Goal: Check status: Check status

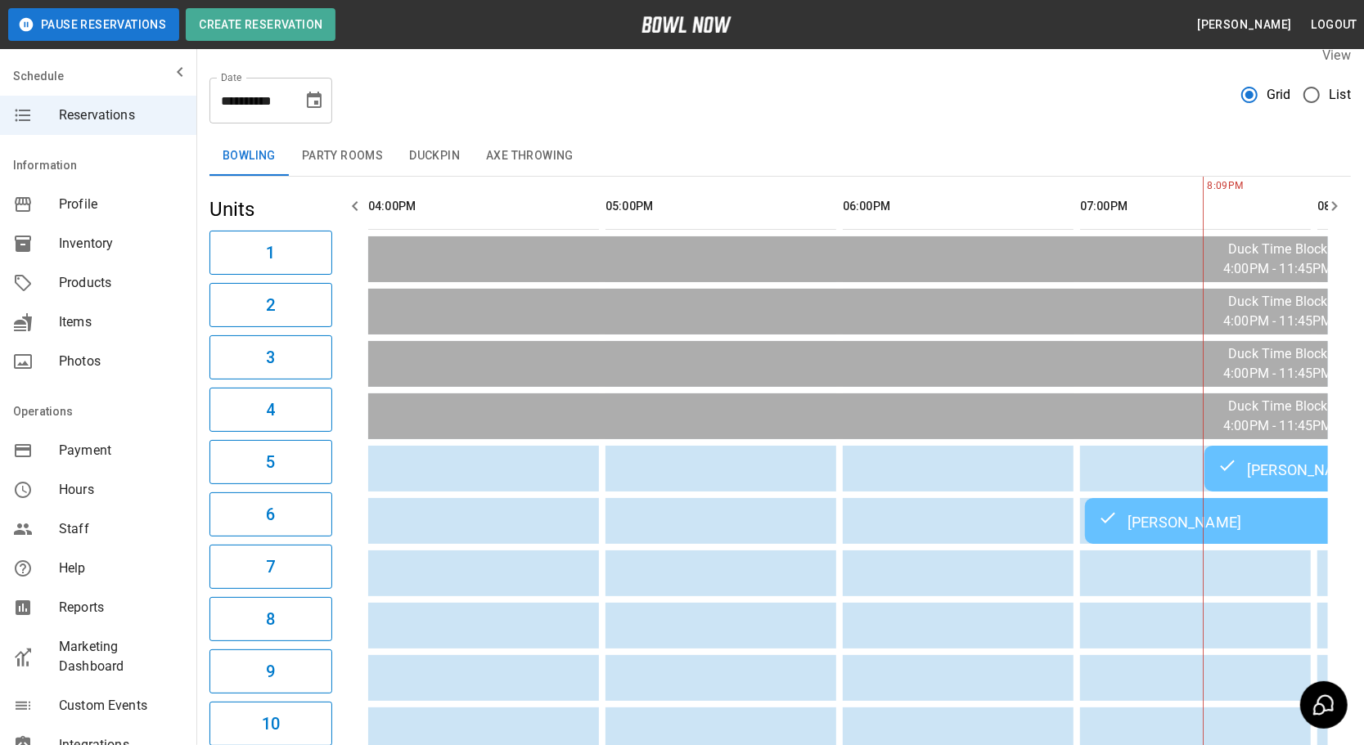
scroll to position [0, 712]
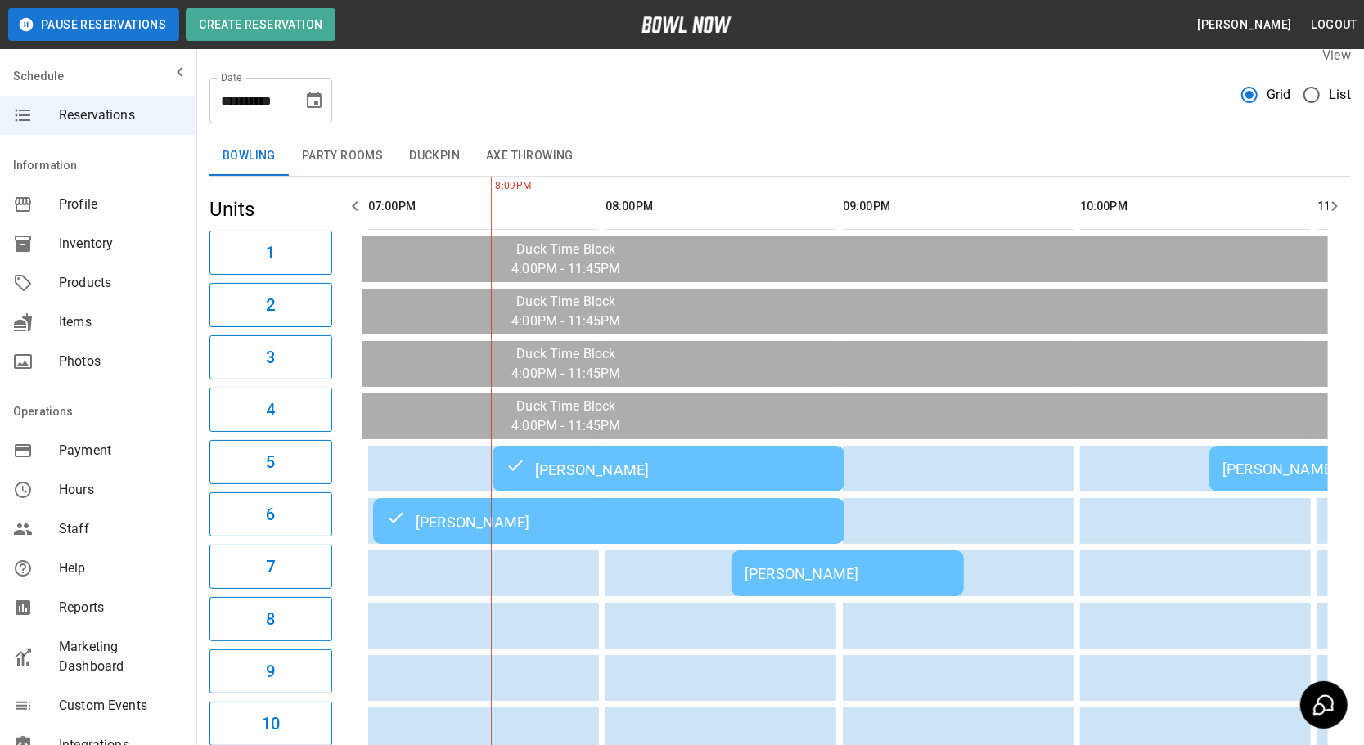
click at [916, 576] on div "[PERSON_NAME]" at bounding box center [848, 573] width 206 height 17
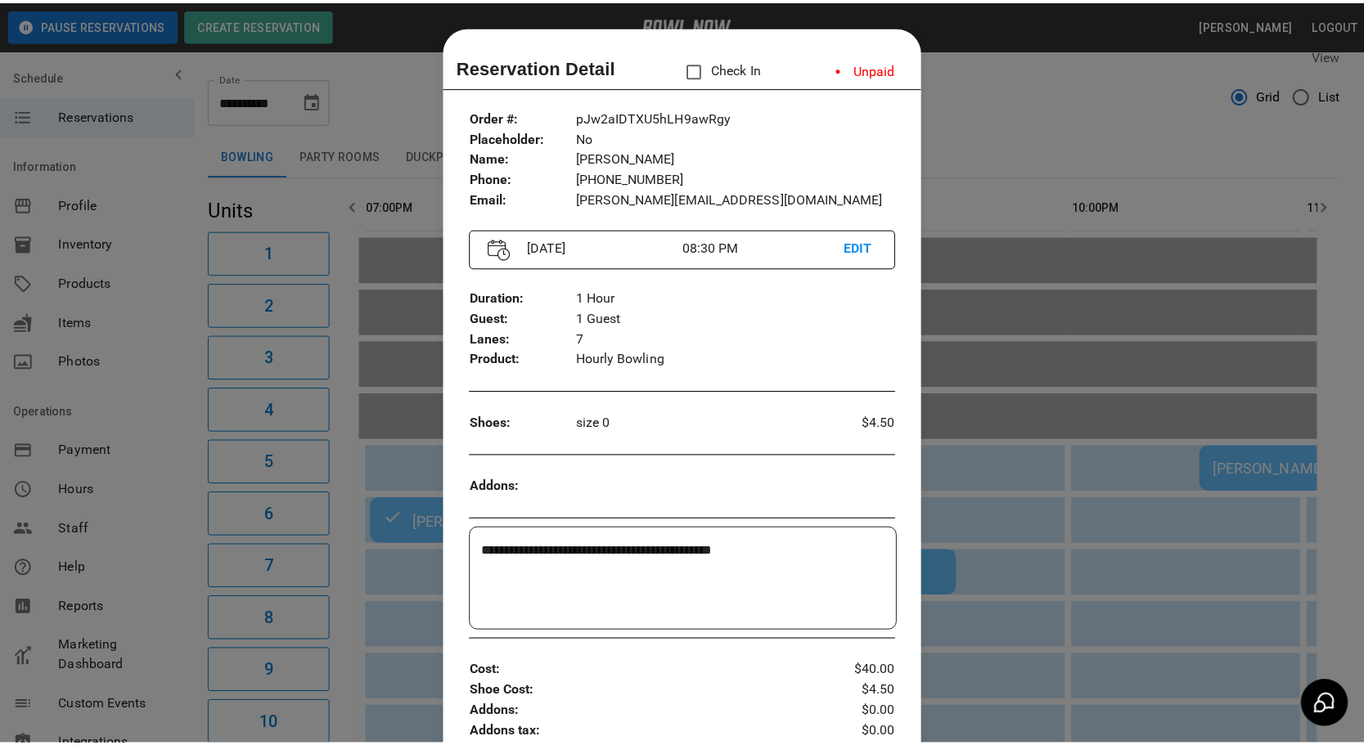
scroll to position [25, 0]
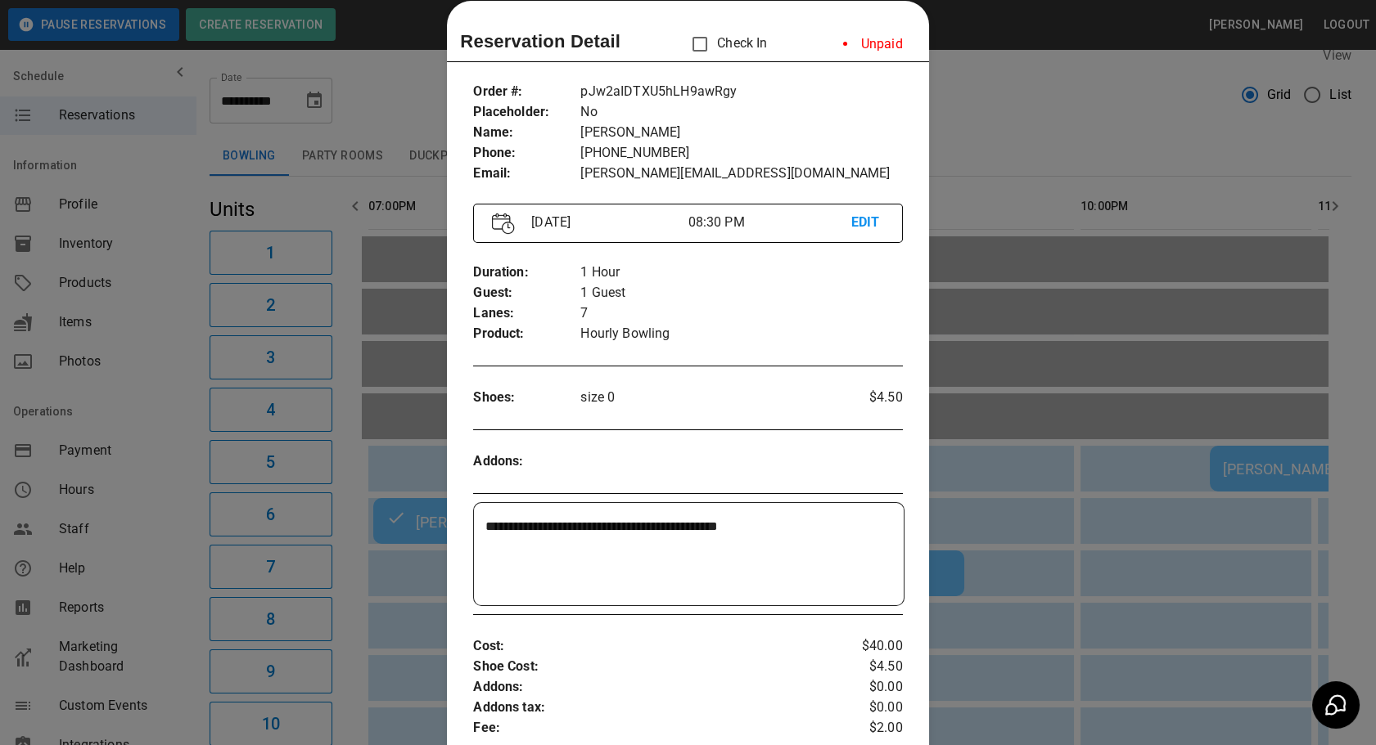
click at [722, 41] on p "Check In" at bounding box center [724, 44] width 84 height 34
click at [1006, 133] on div at bounding box center [688, 372] width 1376 height 745
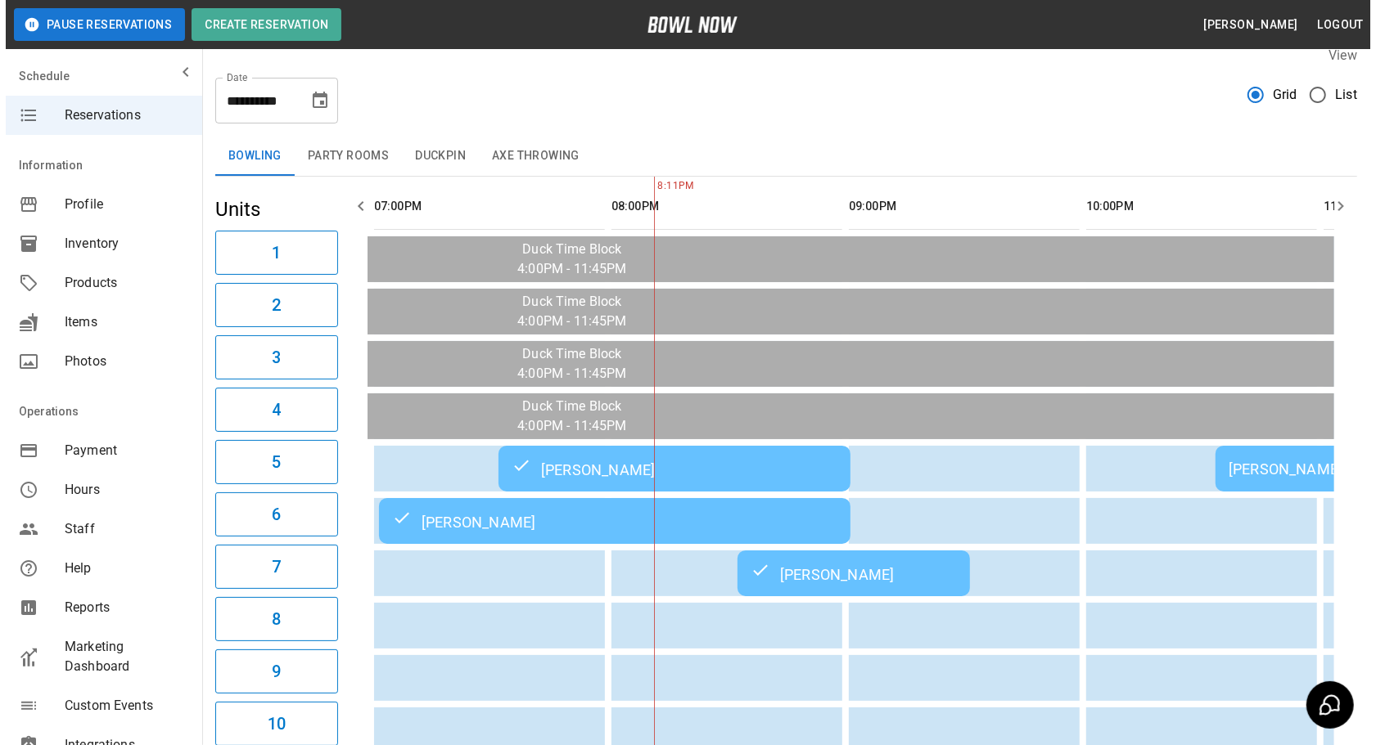
scroll to position [0, 905]
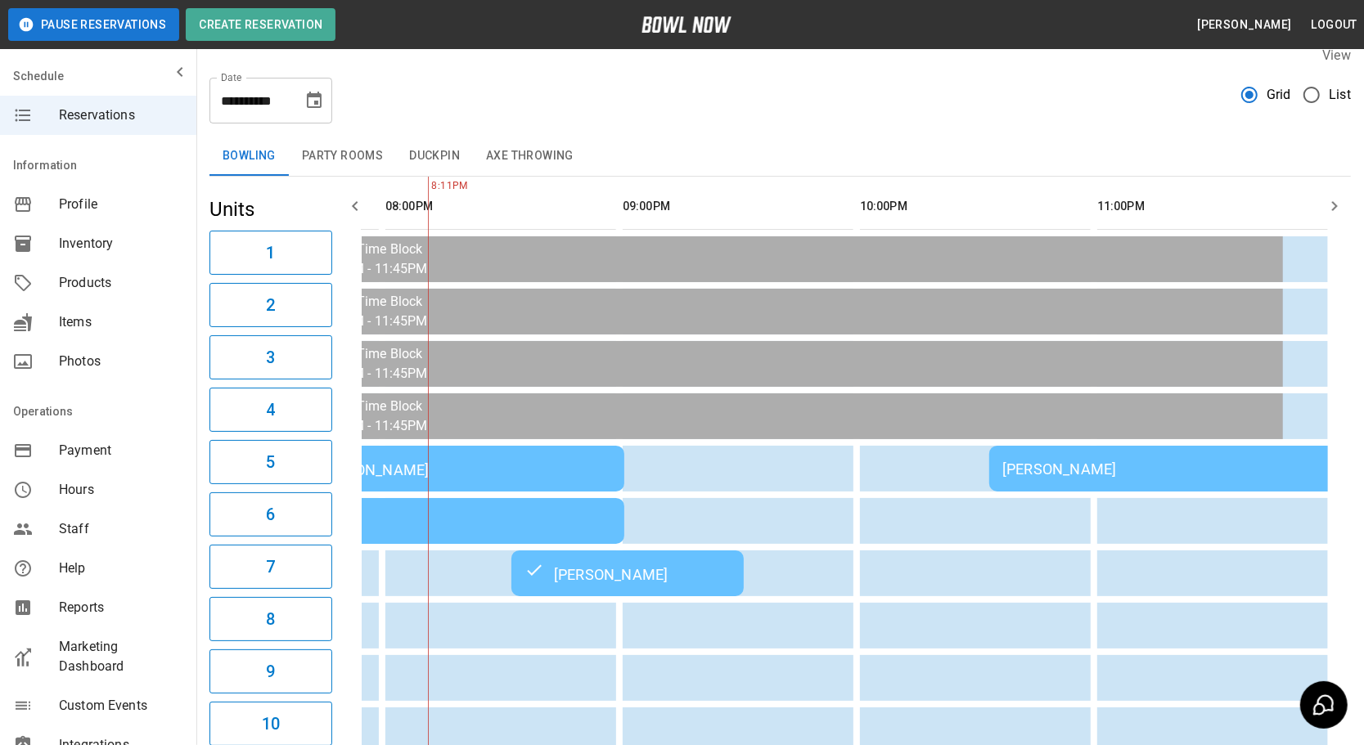
click at [551, 451] on td "[PERSON_NAME]" at bounding box center [448, 469] width 352 height 46
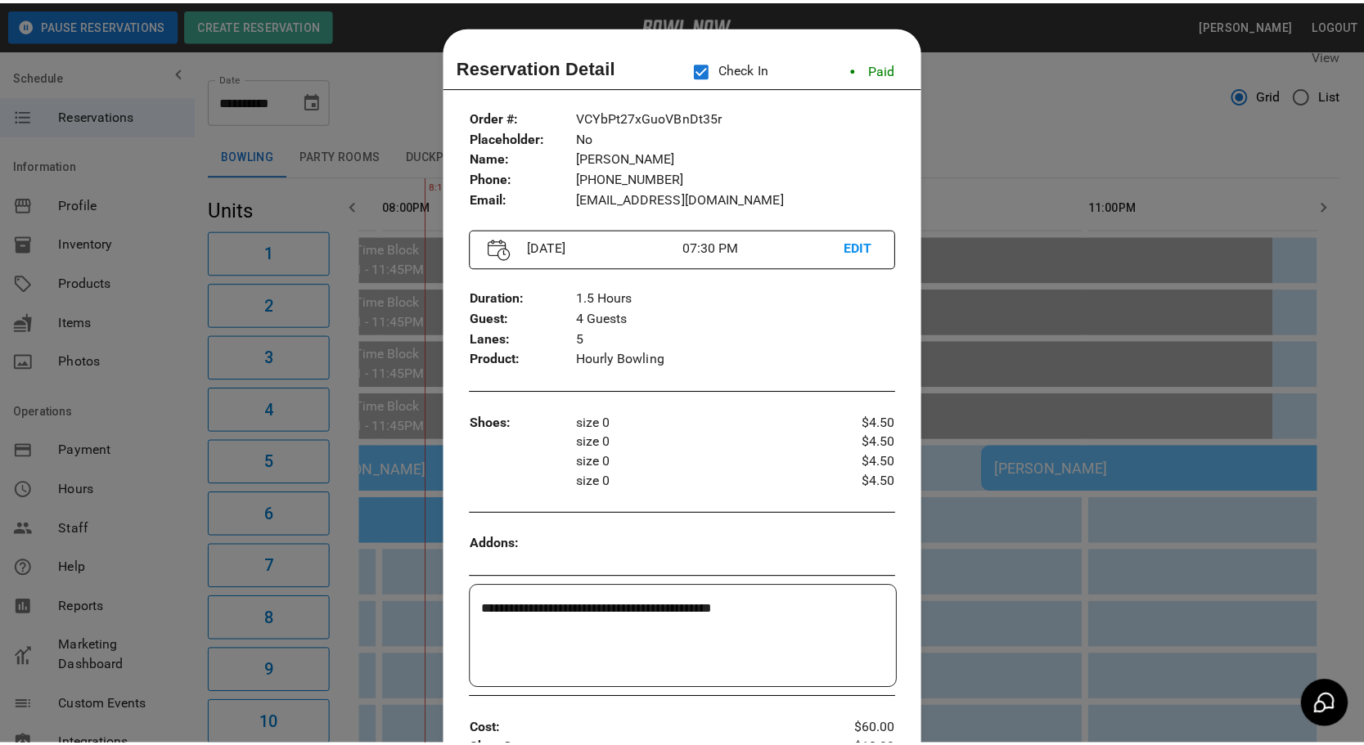
scroll to position [25, 0]
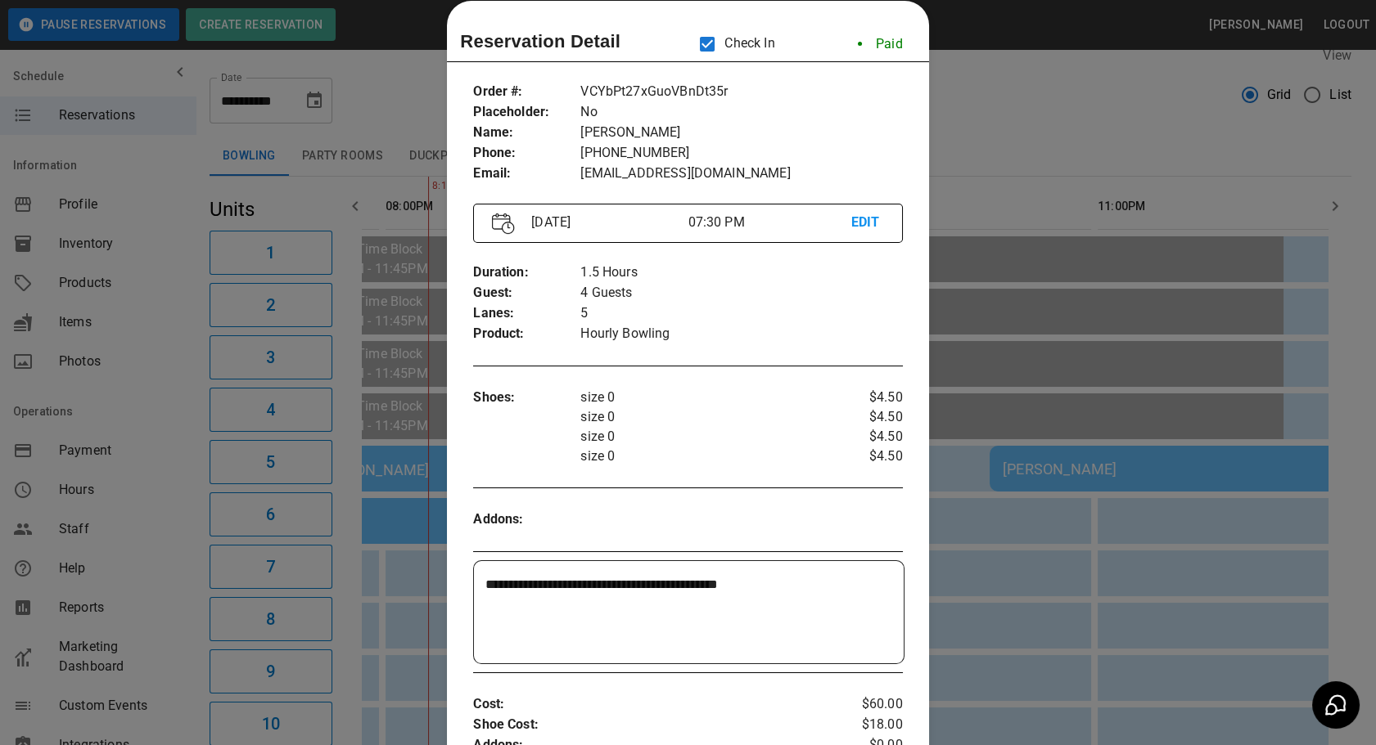
click at [1006, 127] on div at bounding box center [688, 372] width 1376 height 745
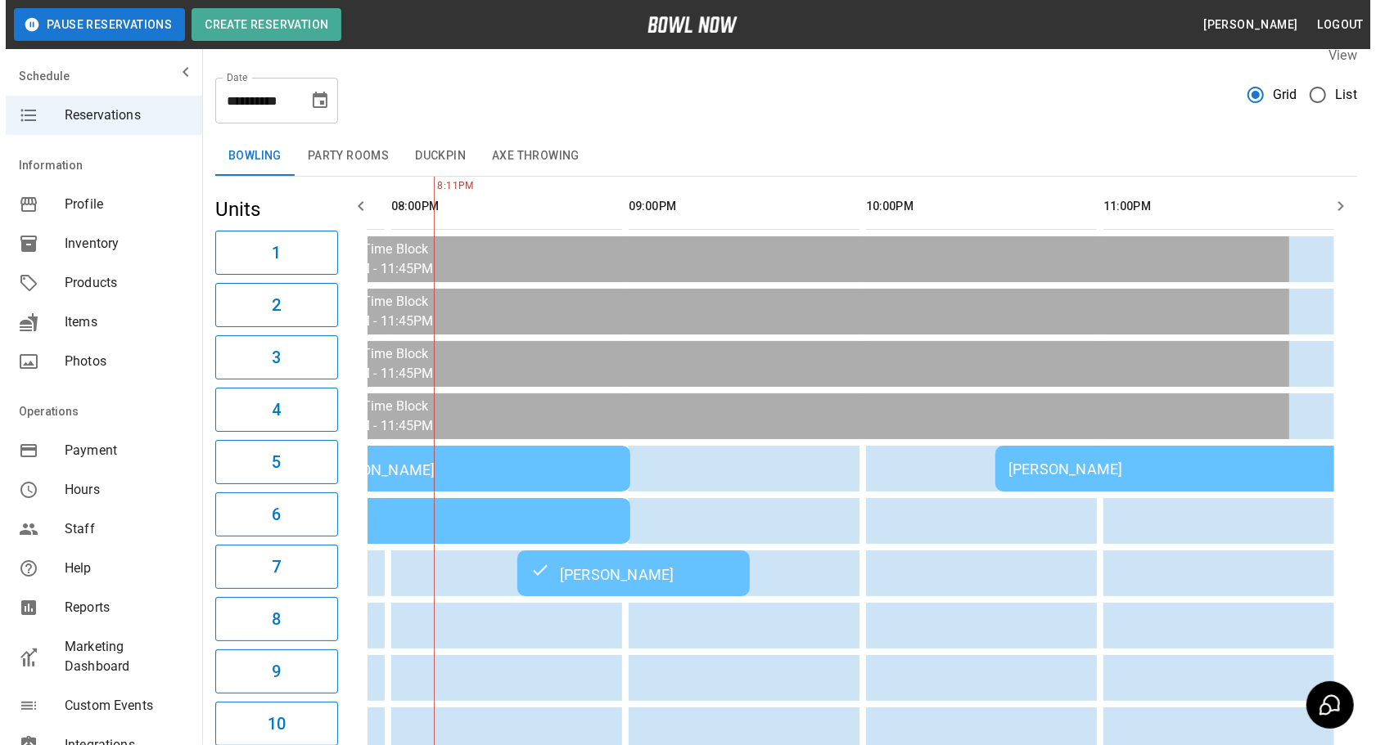
scroll to position [0, 921]
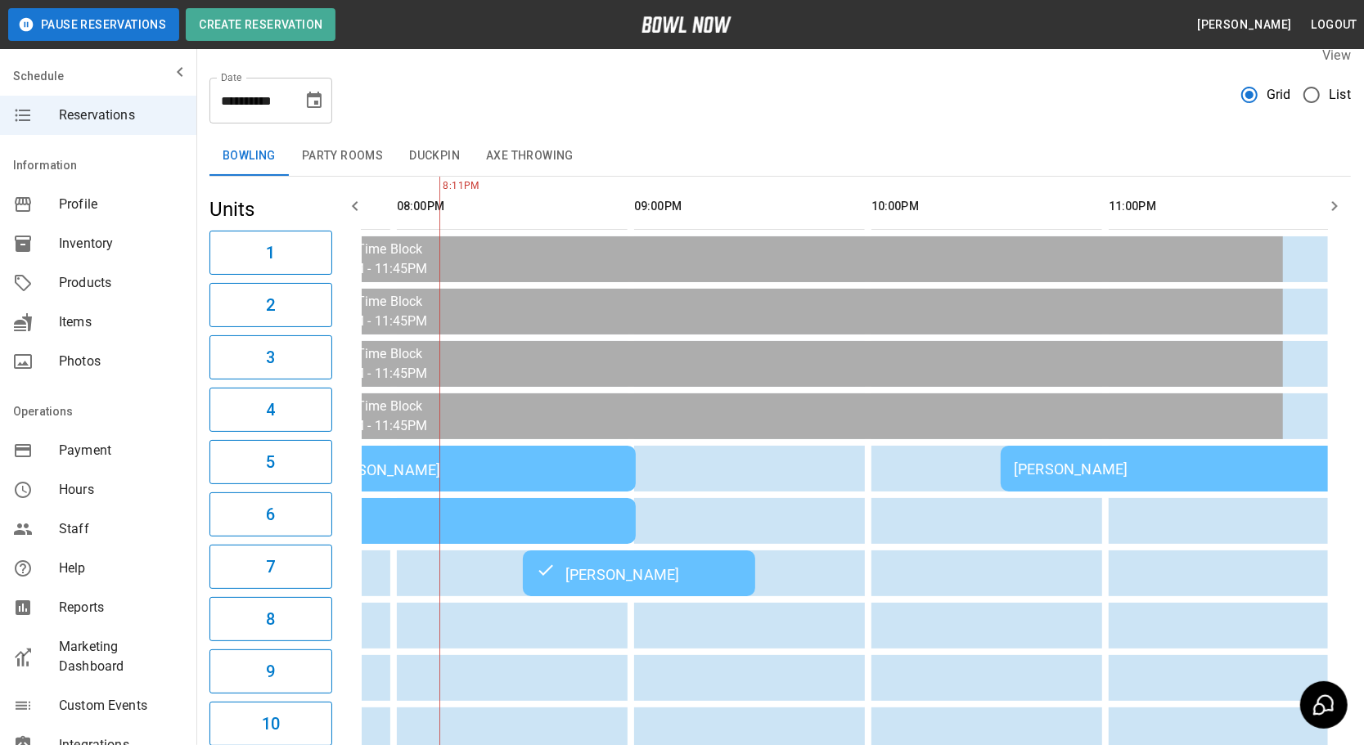
click at [537, 529] on td "[PERSON_NAME]" at bounding box center [399, 521] width 471 height 46
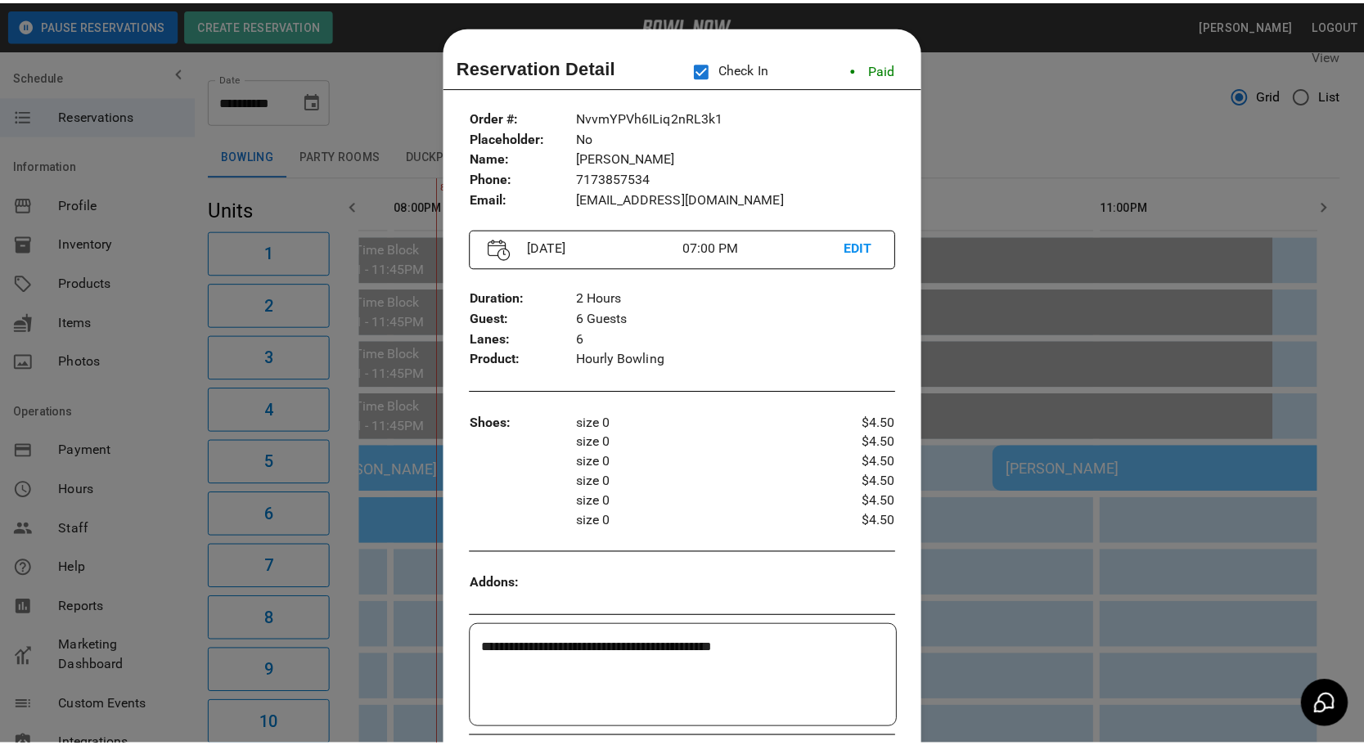
scroll to position [25, 0]
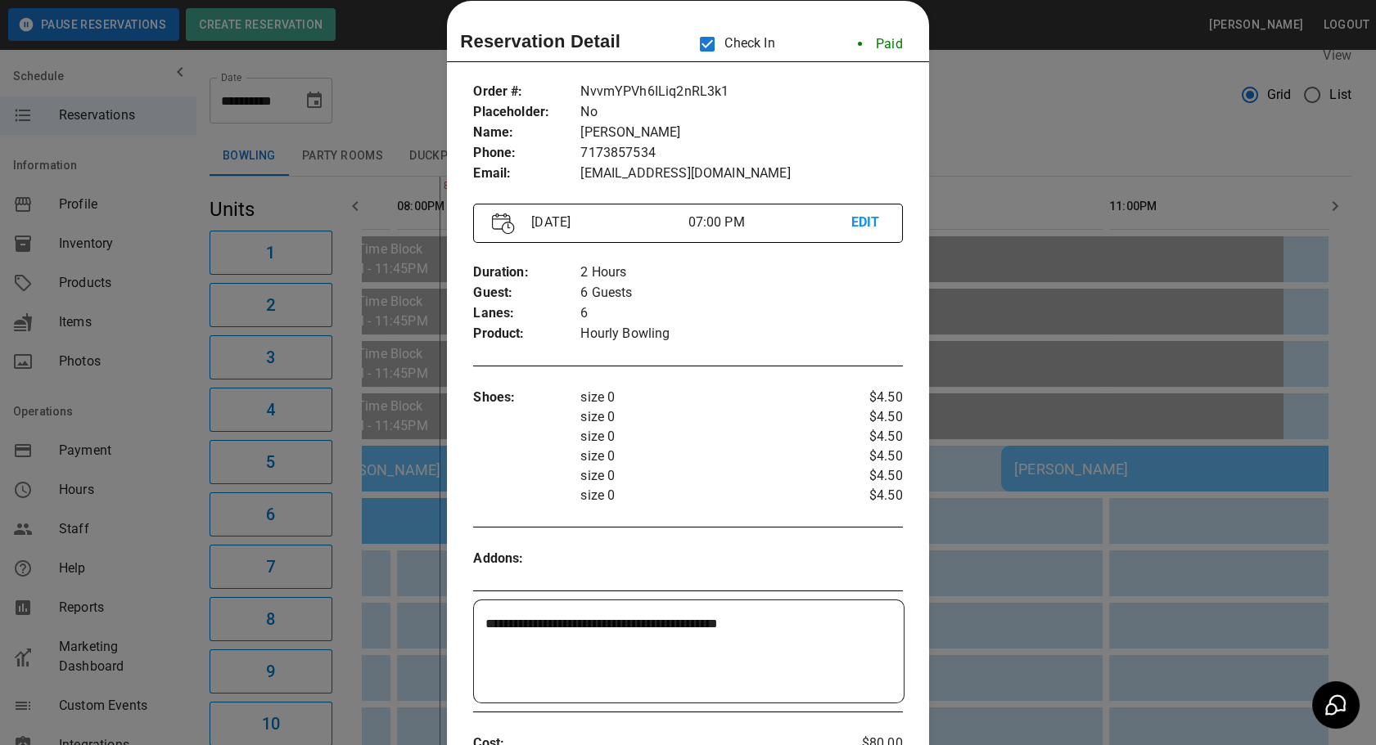
click at [992, 150] on div at bounding box center [688, 372] width 1376 height 745
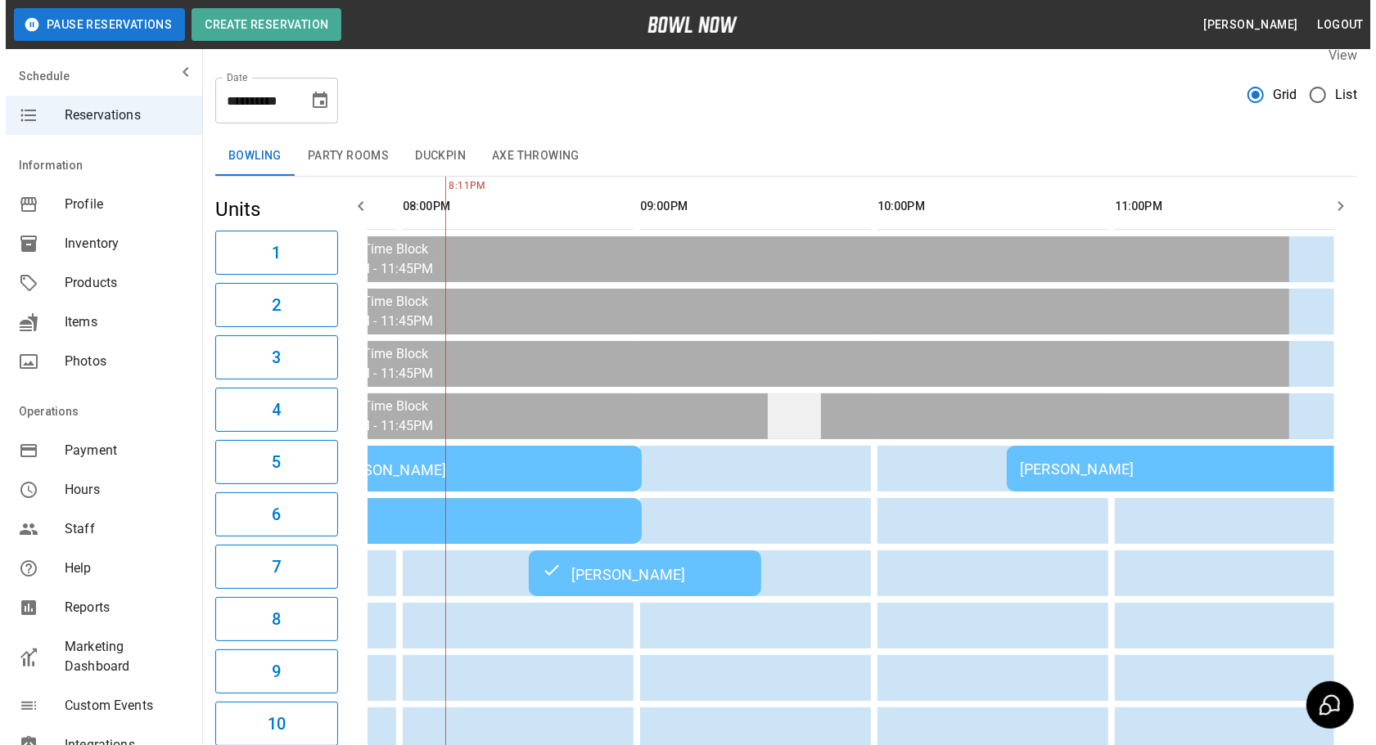
scroll to position [0, 894]
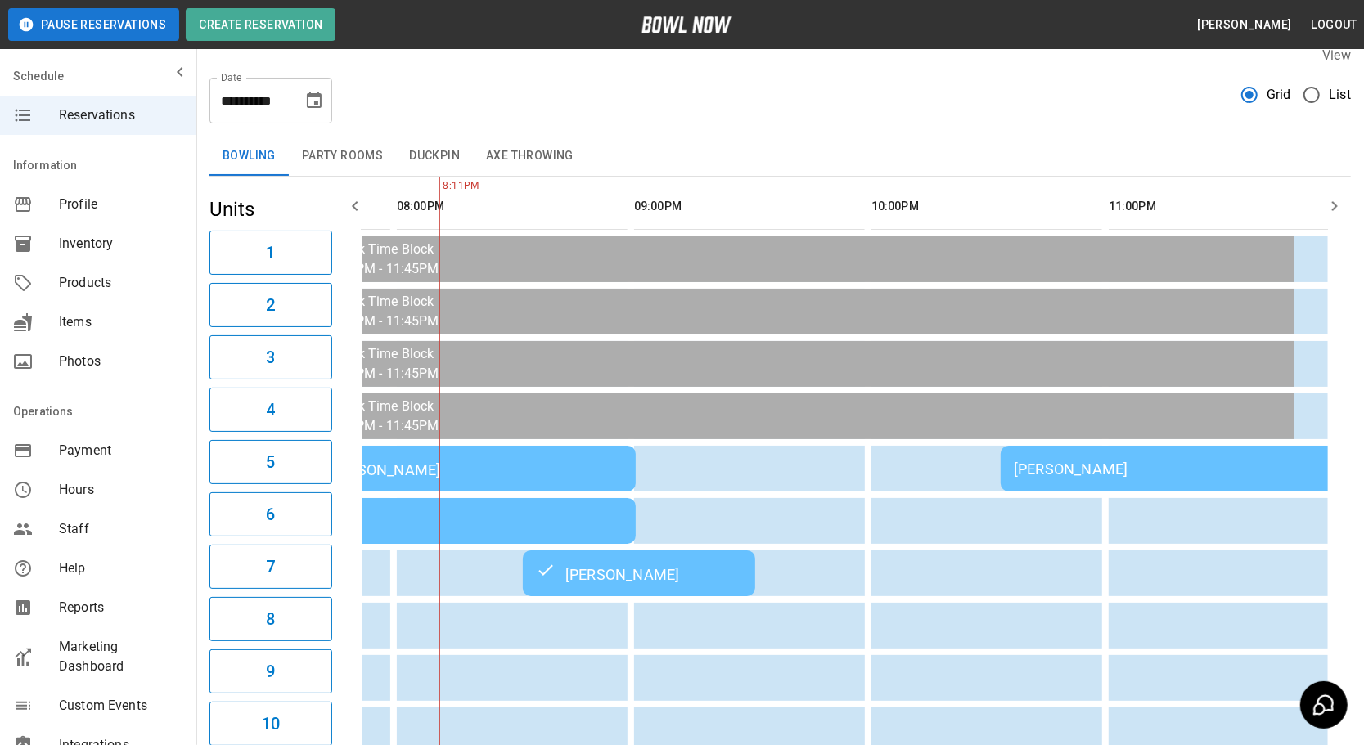
click at [690, 574] on div "[PERSON_NAME]" at bounding box center [639, 574] width 206 height 20
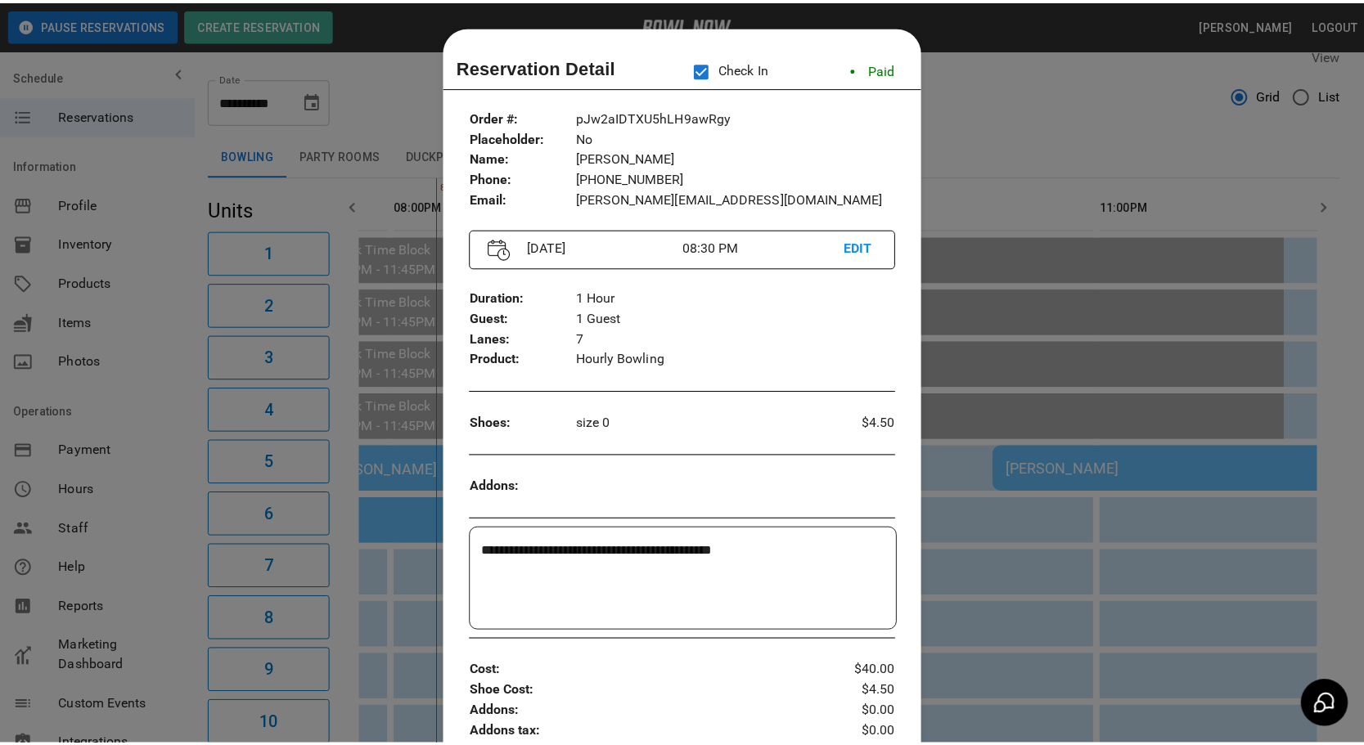
scroll to position [25, 0]
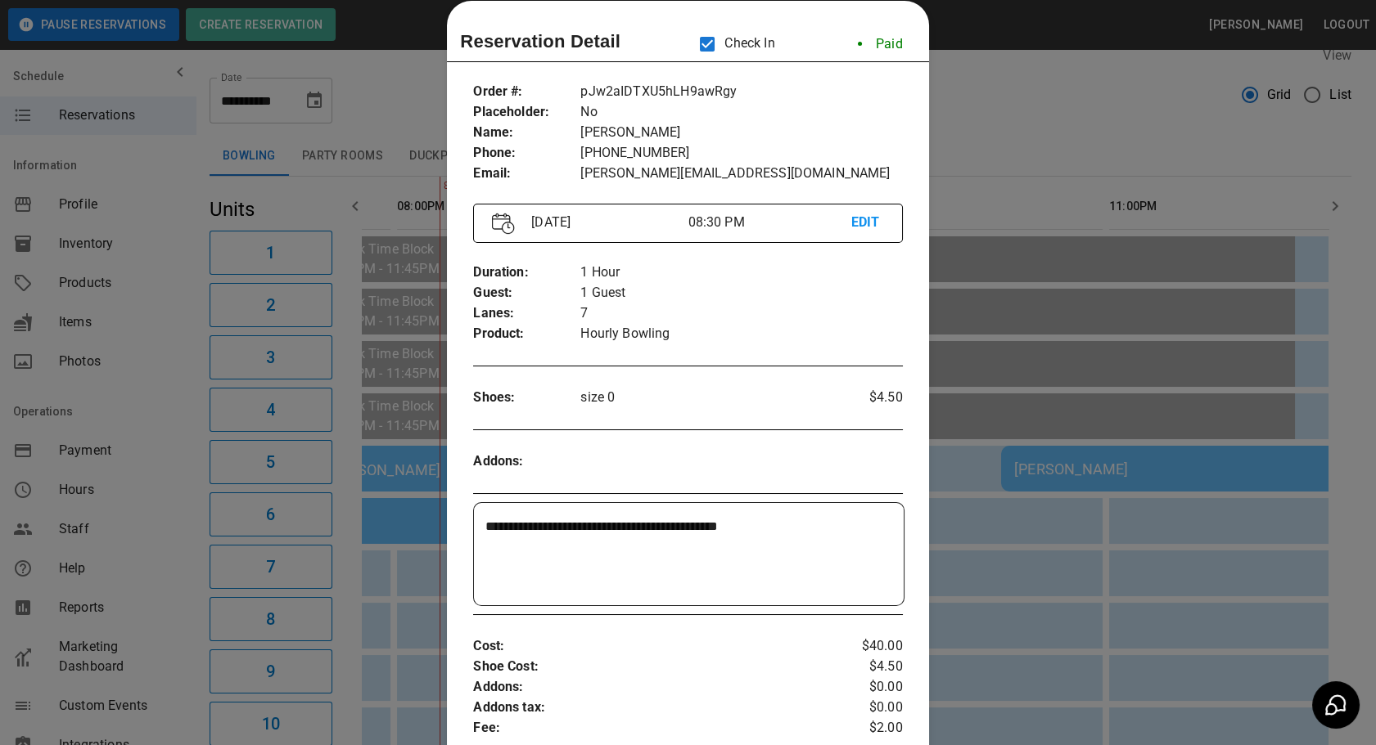
click at [1056, 142] on div at bounding box center [688, 372] width 1376 height 745
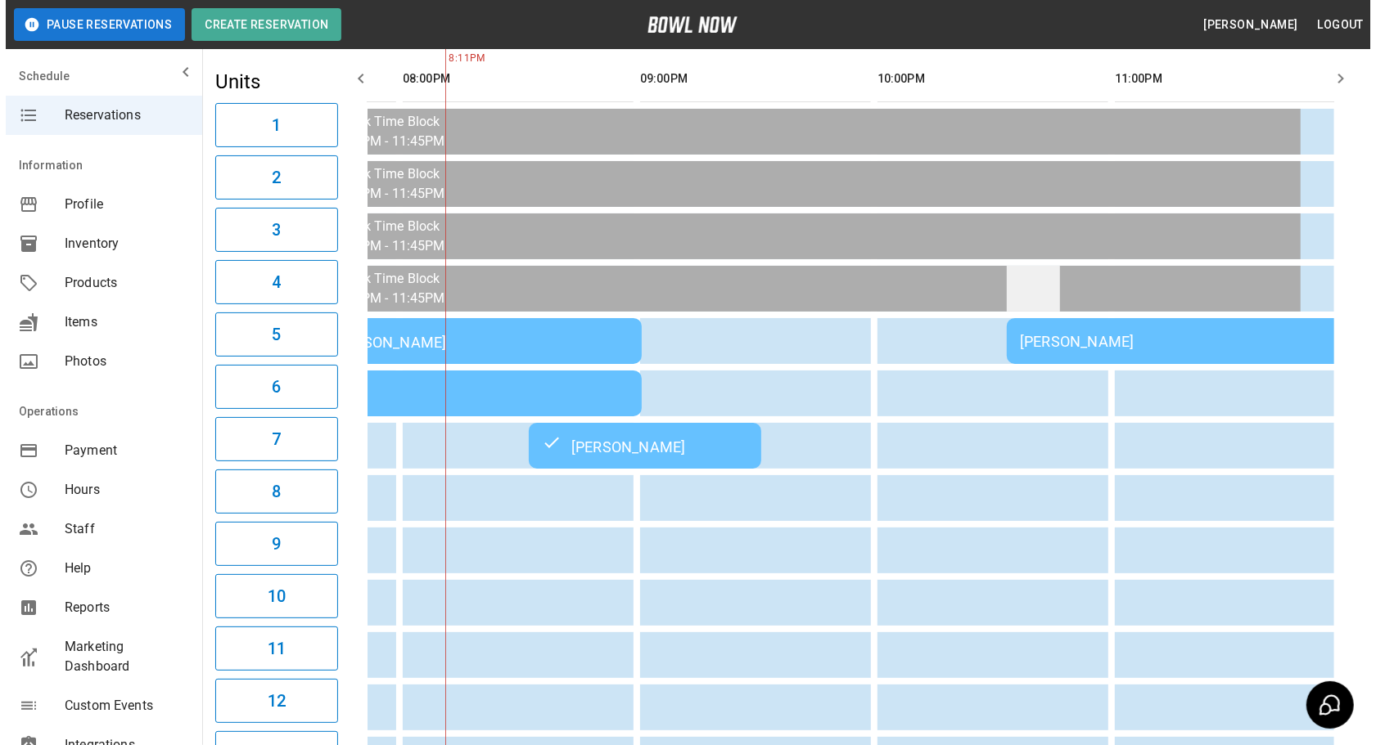
scroll to position [20, 0]
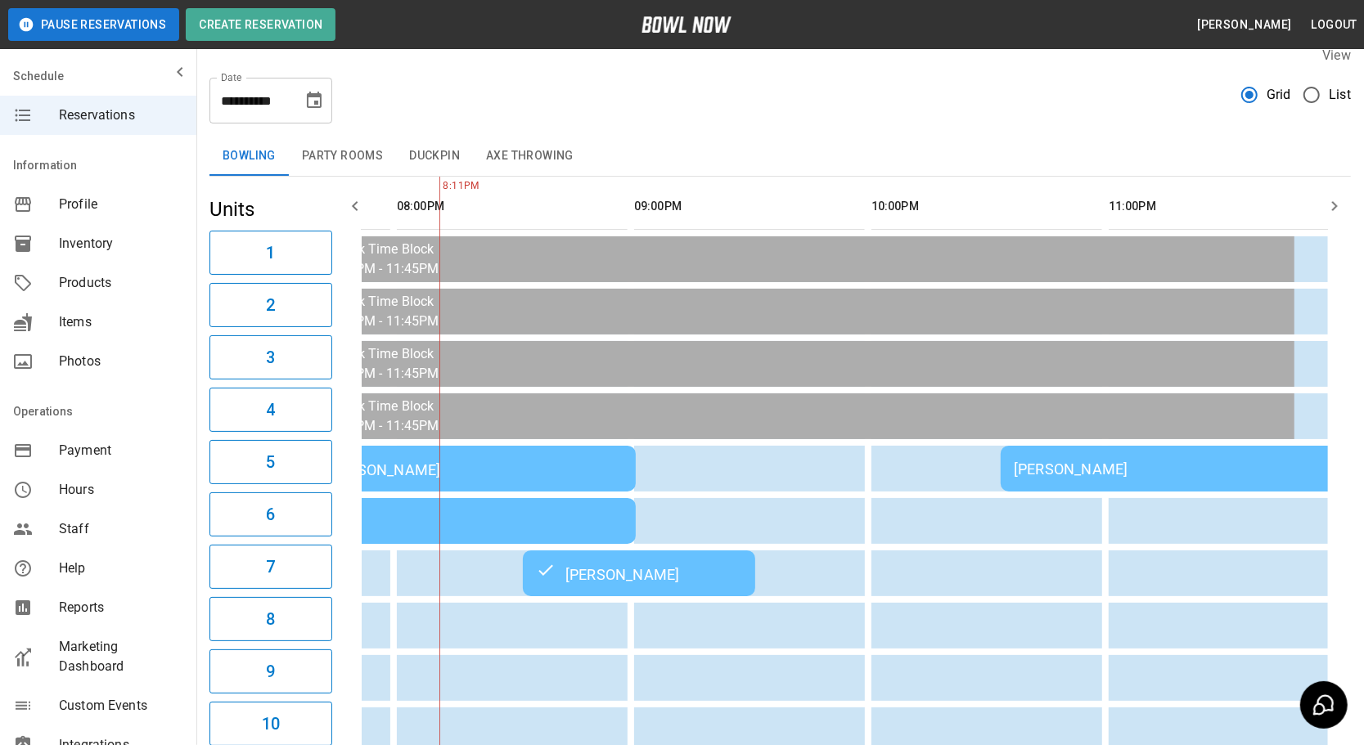
click at [1097, 461] on div "[PERSON_NAME]" at bounding box center [1177, 469] width 326 height 17
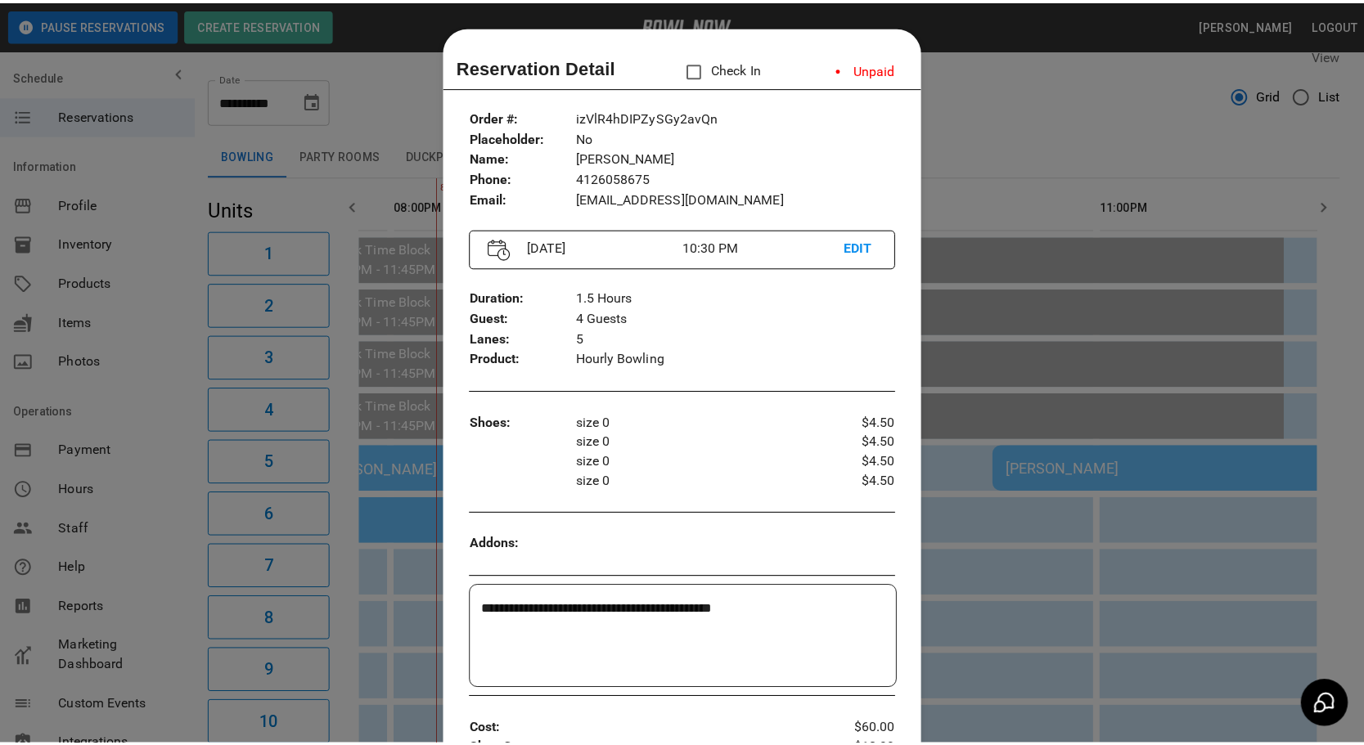
scroll to position [25, 0]
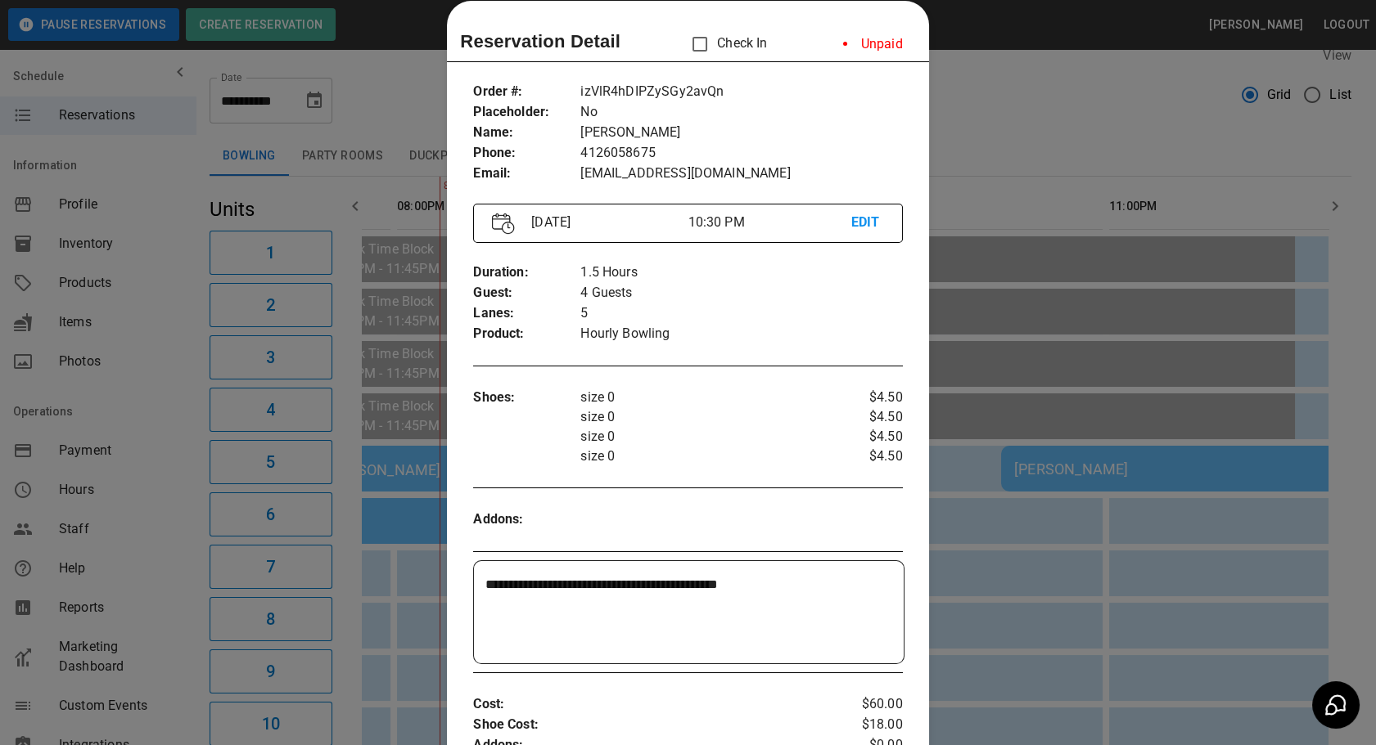
click at [1080, 164] on div at bounding box center [688, 372] width 1376 height 745
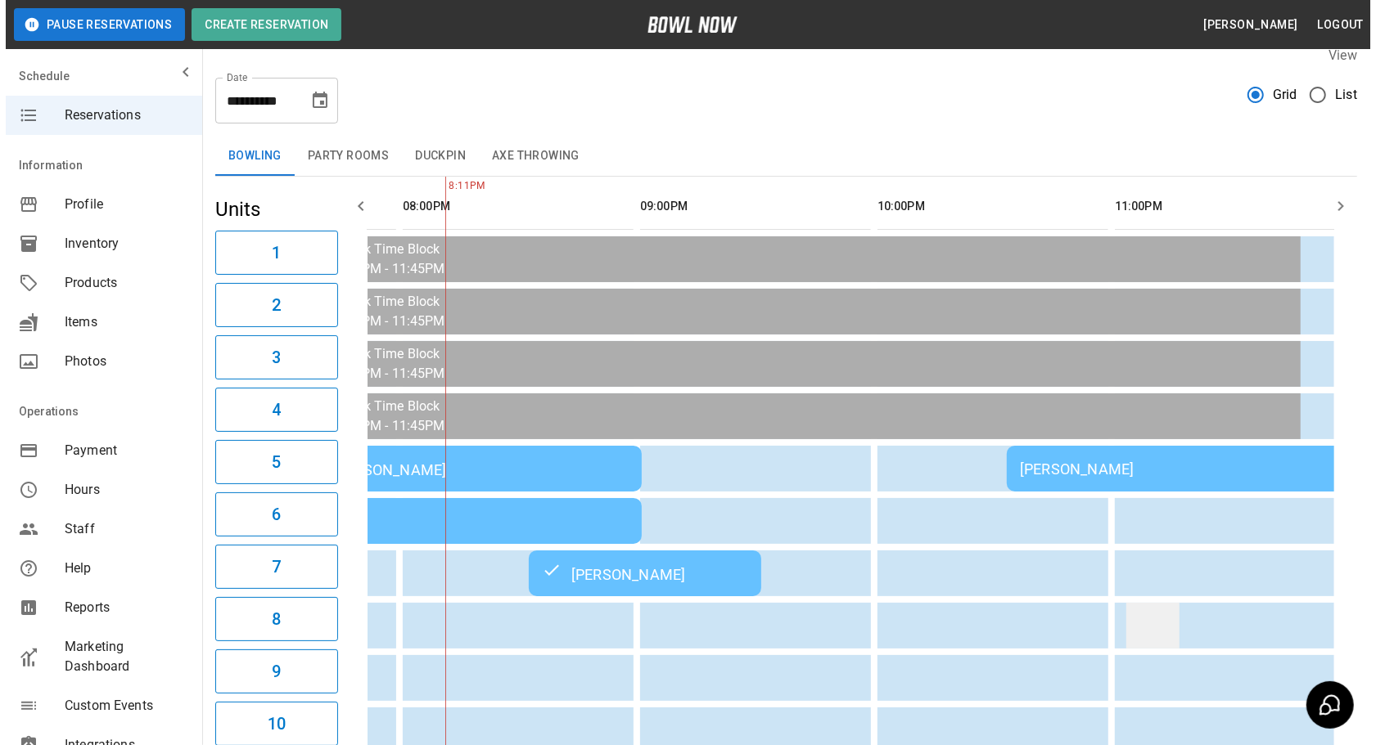
scroll to position [0, 905]
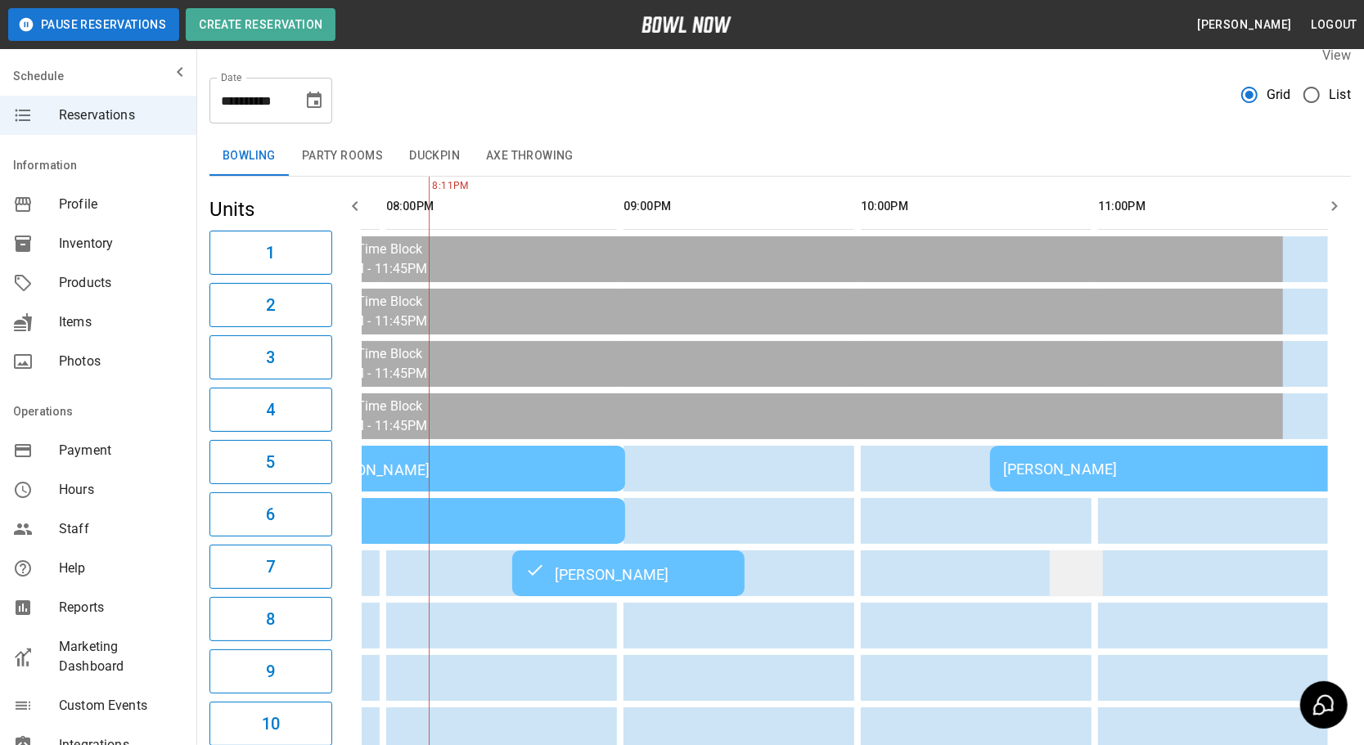
drag, startPoint x: 849, startPoint y: 608, endPoint x: 1083, endPoint y: 564, distance: 237.4
click at [1183, 448] on td "[PERSON_NAME]" at bounding box center [1166, 469] width 352 height 46
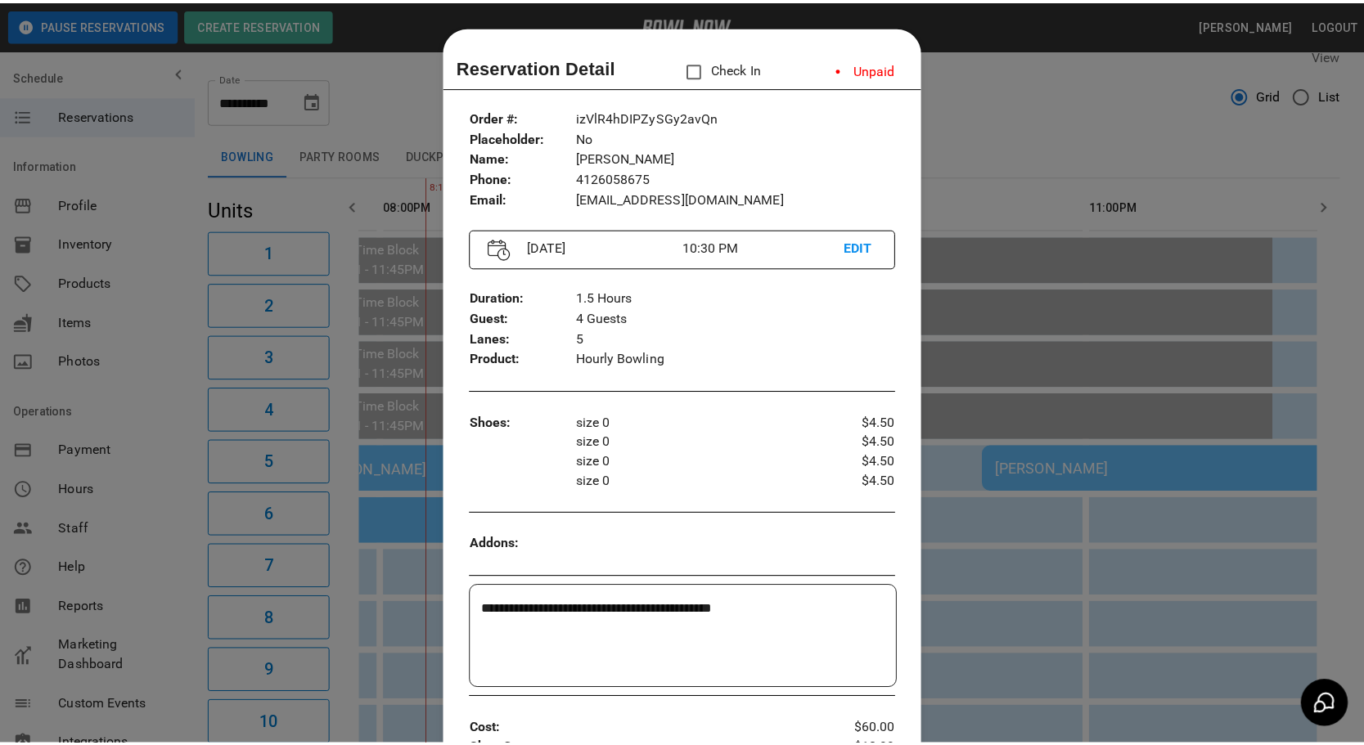
scroll to position [25, 0]
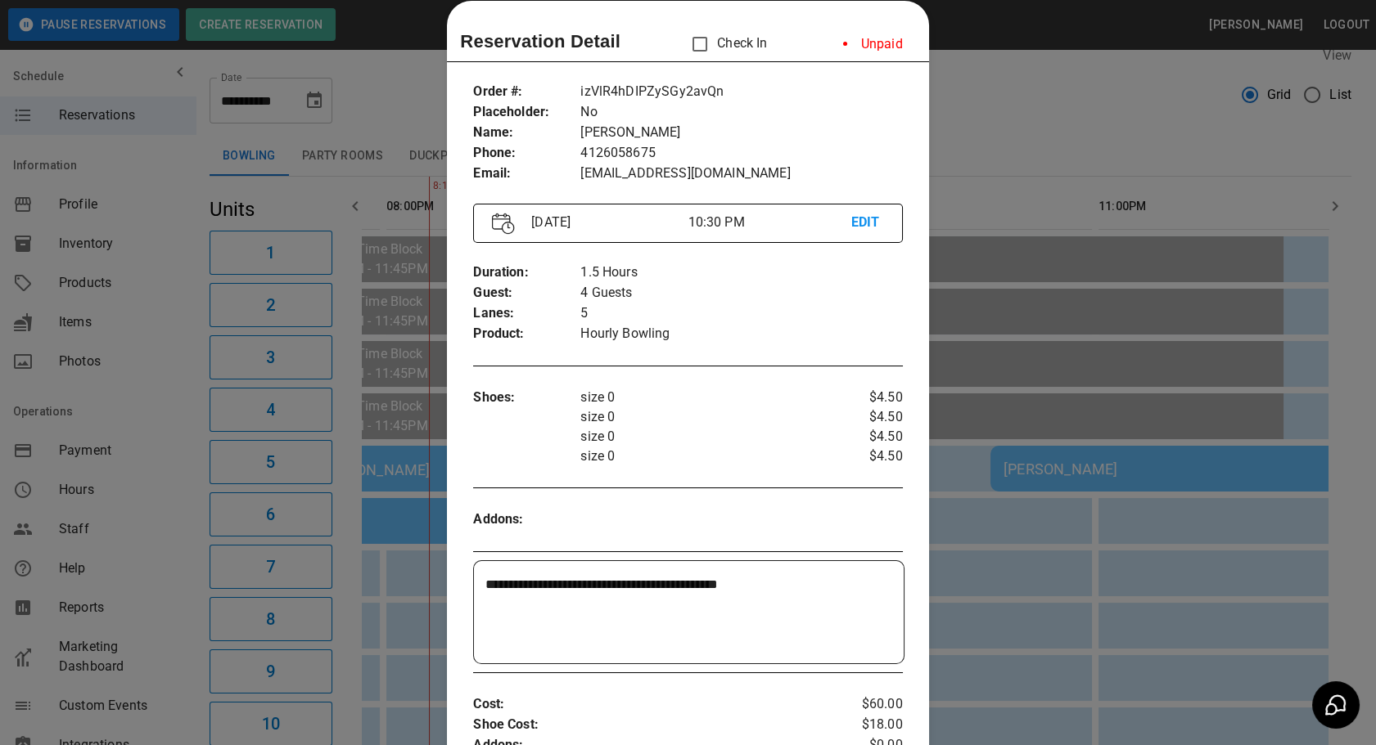
click at [1072, 80] on div at bounding box center [688, 372] width 1376 height 745
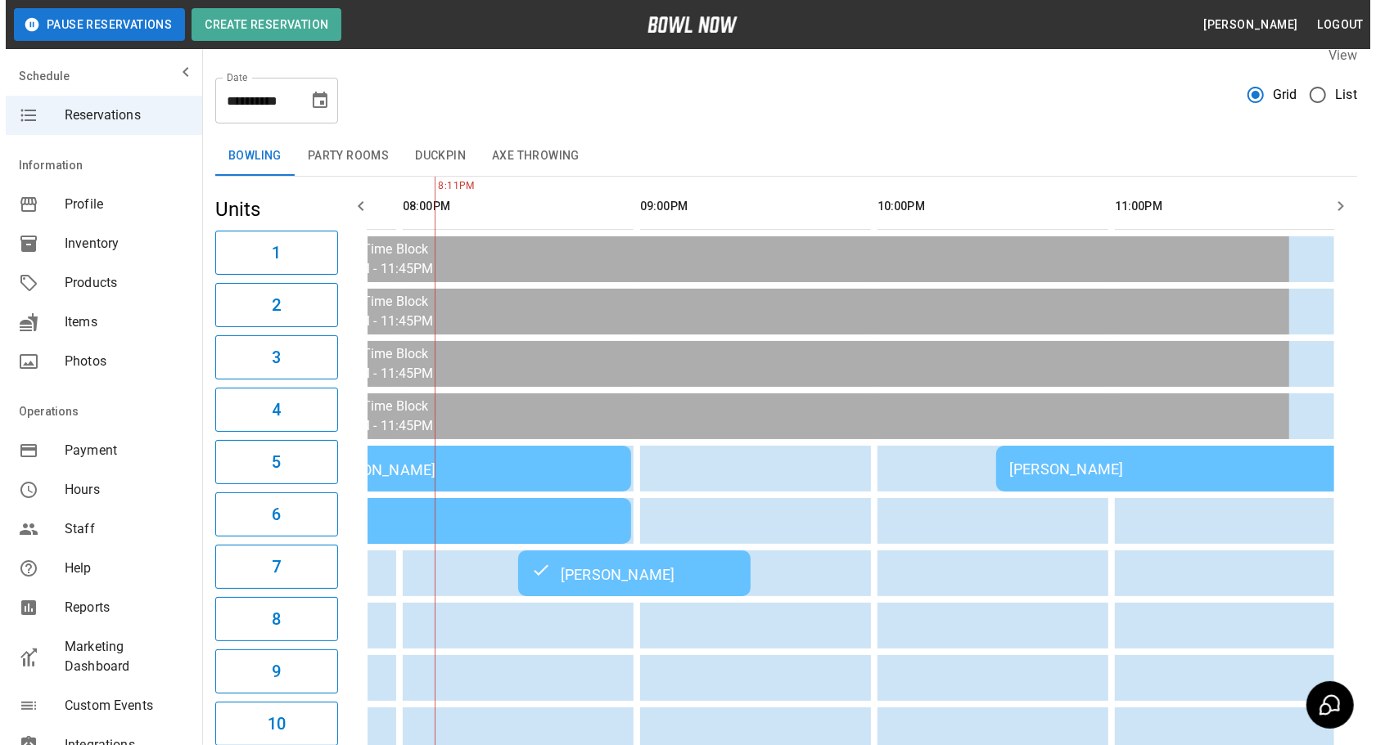
scroll to position [0, 931]
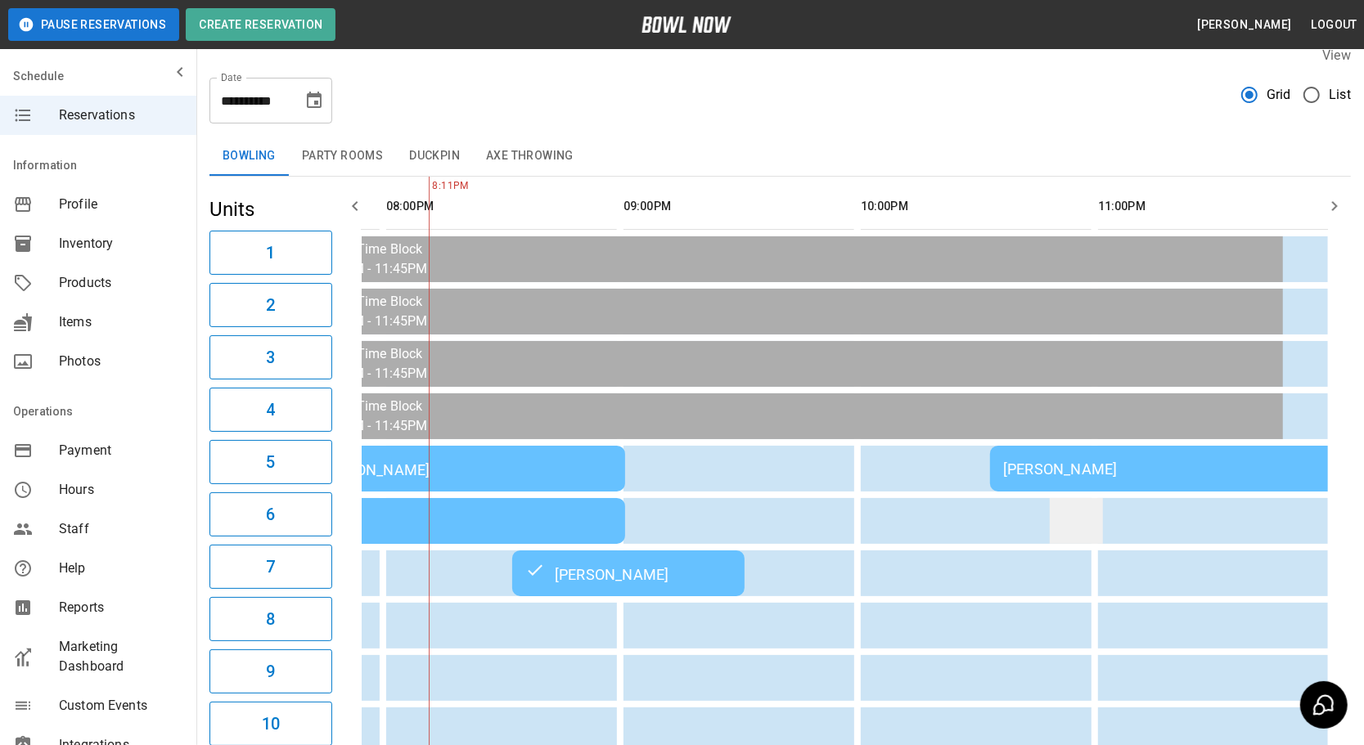
drag, startPoint x: 651, startPoint y: 460, endPoint x: 1062, endPoint y: 520, distance: 415.1
click at [1137, 474] on td "[PERSON_NAME]" at bounding box center [1166, 469] width 352 height 46
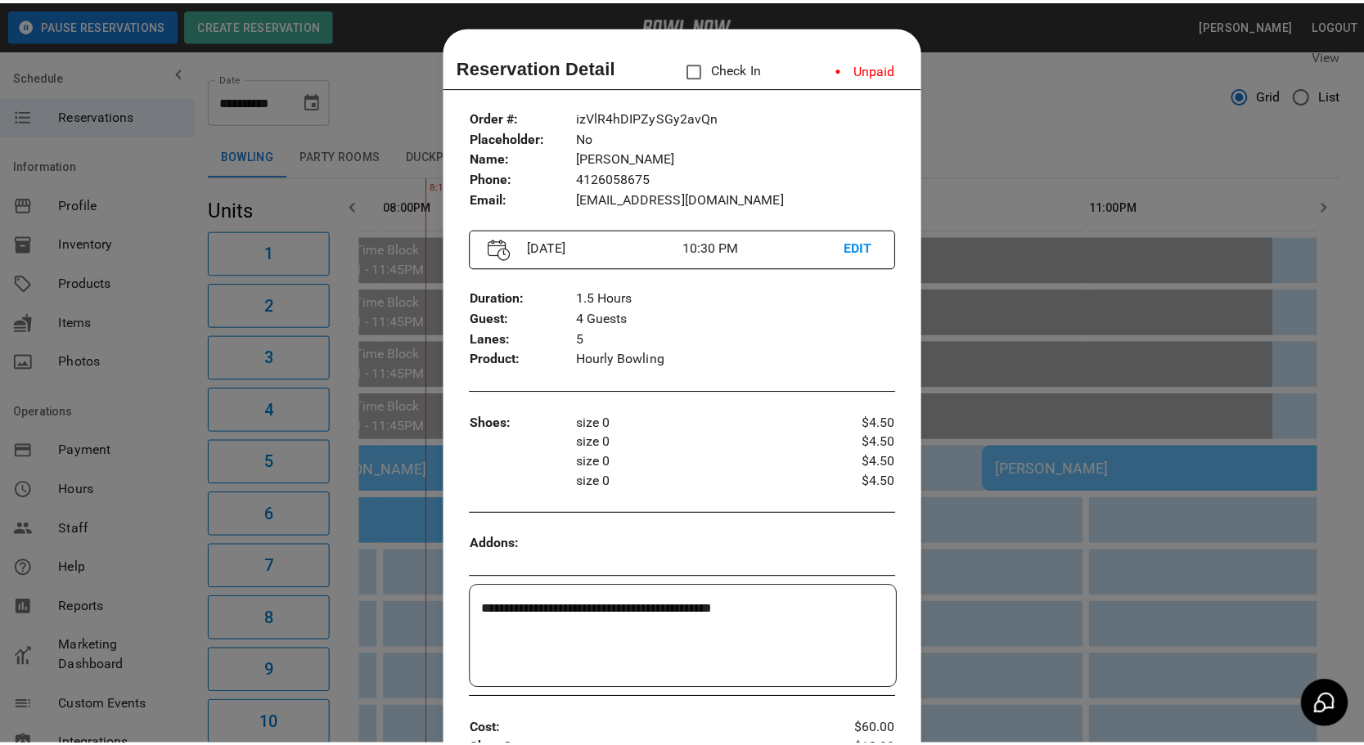
scroll to position [25, 0]
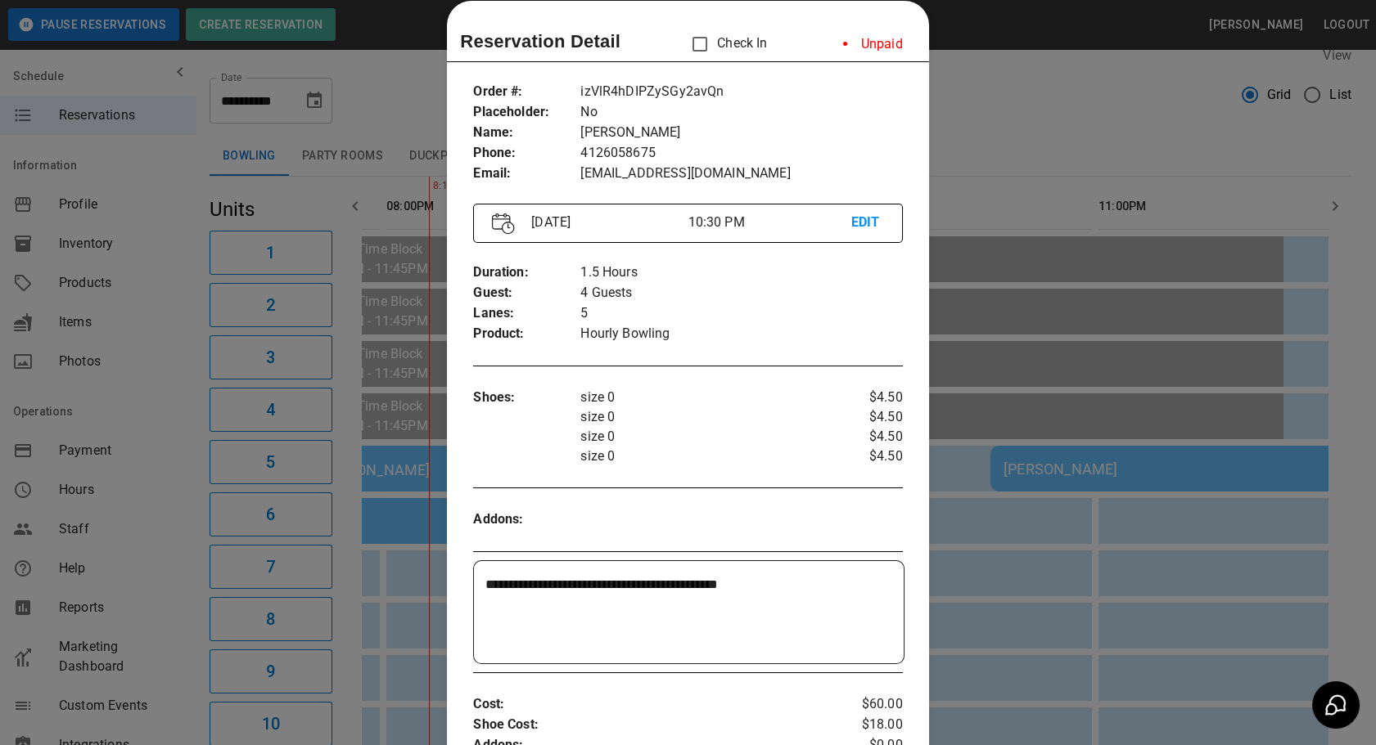
click at [1005, 82] on div at bounding box center [688, 372] width 1376 height 745
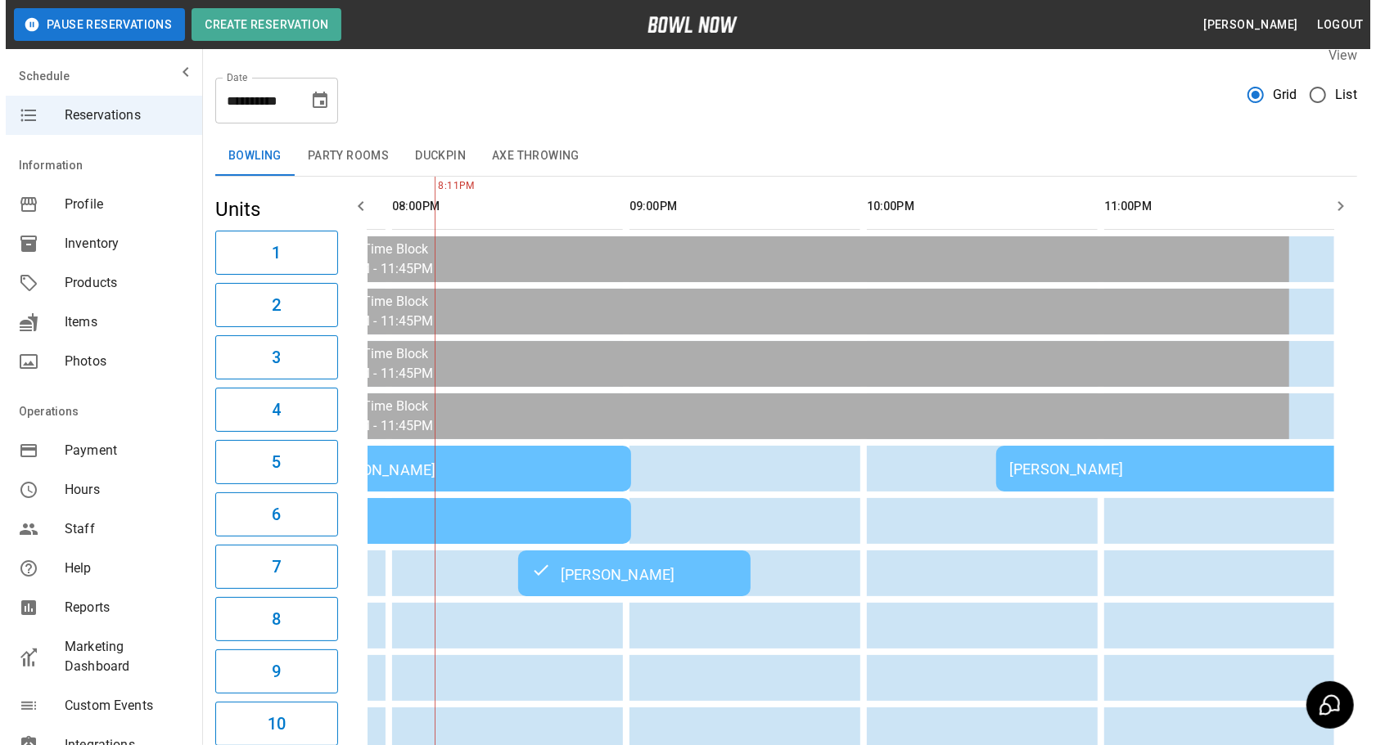
scroll to position [0, 0]
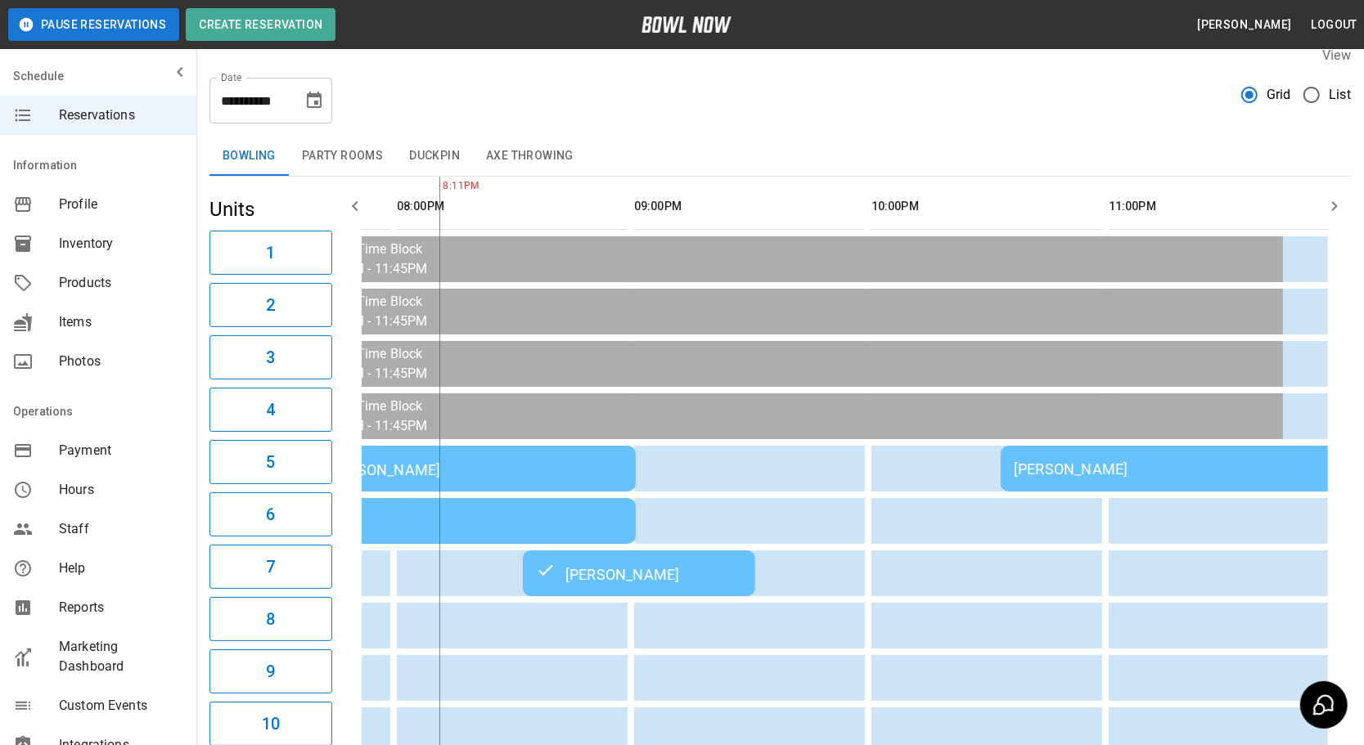
click at [1170, 468] on div "[PERSON_NAME]" at bounding box center [1177, 469] width 326 height 17
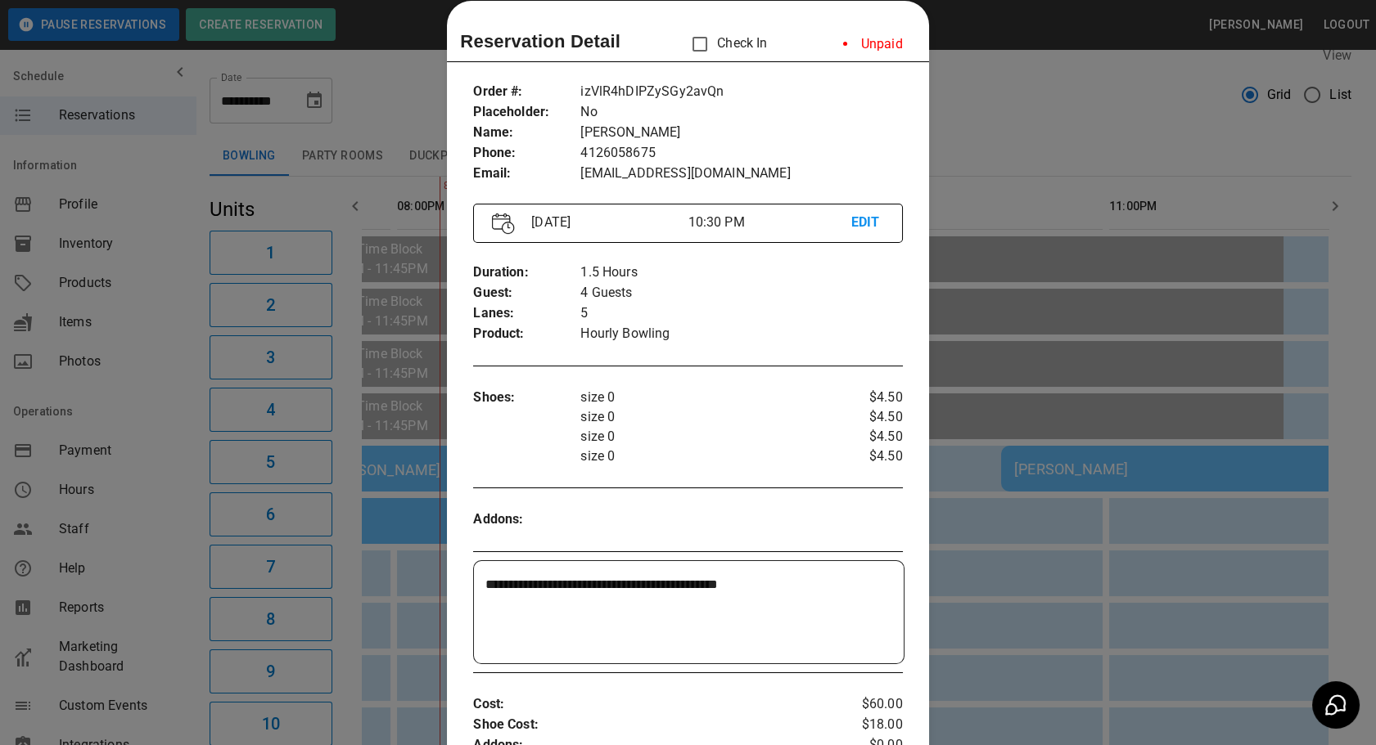
click at [1043, 156] on div at bounding box center [688, 372] width 1376 height 745
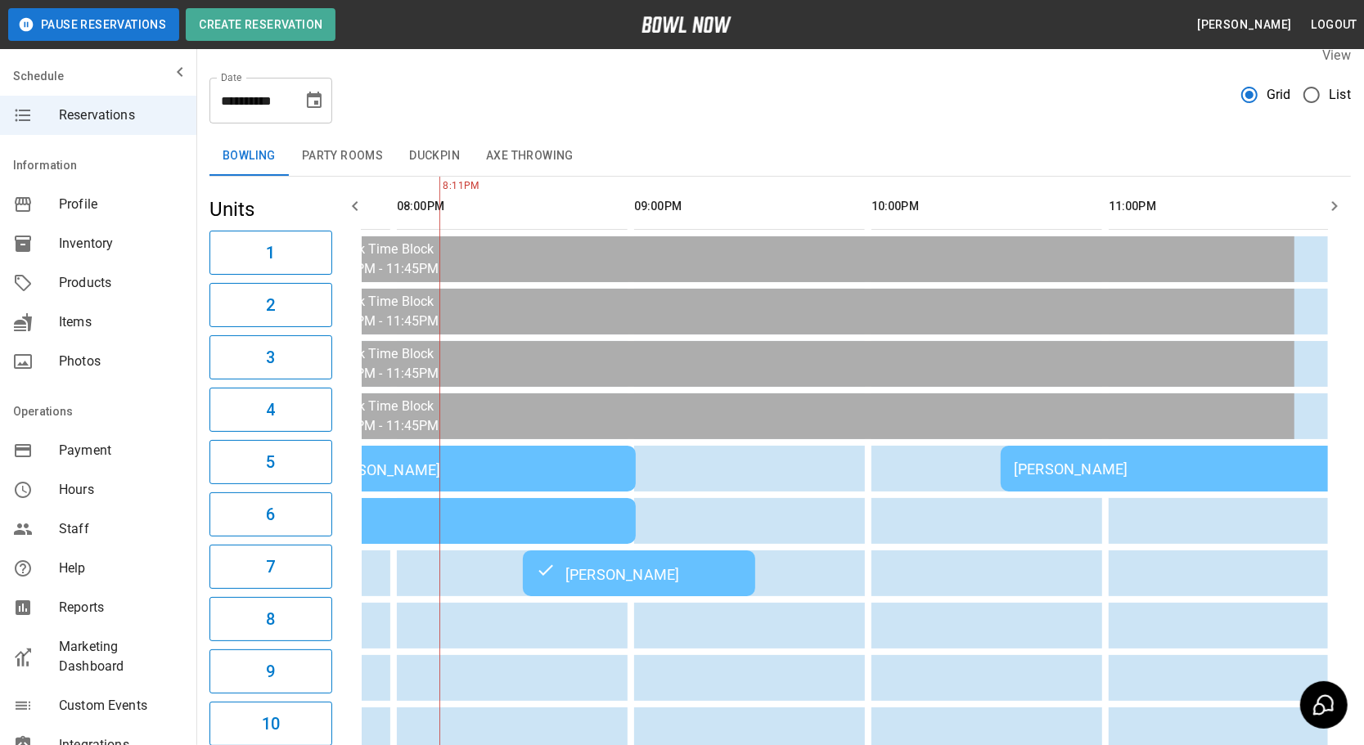
click at [408, 155] on button "Duckpin" at bounding box center [434, 156] width 77 height 39
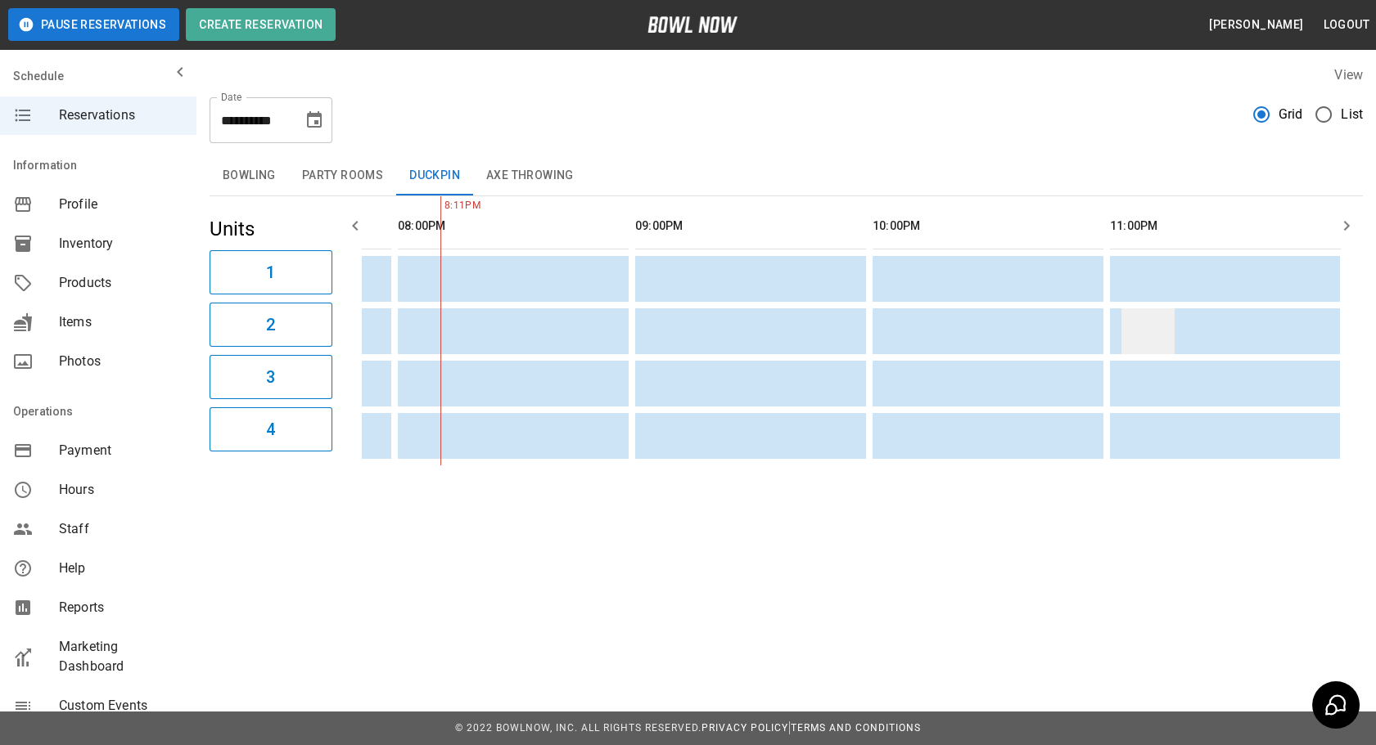
drag, startPoint x: 589, startPoint y: 327, endPoint x: 1113, endPoint y: 315, distance: 523.9
click at [570, 185] on button "Axe Throwing" at bounding box center [530, 175] width 114 height 39
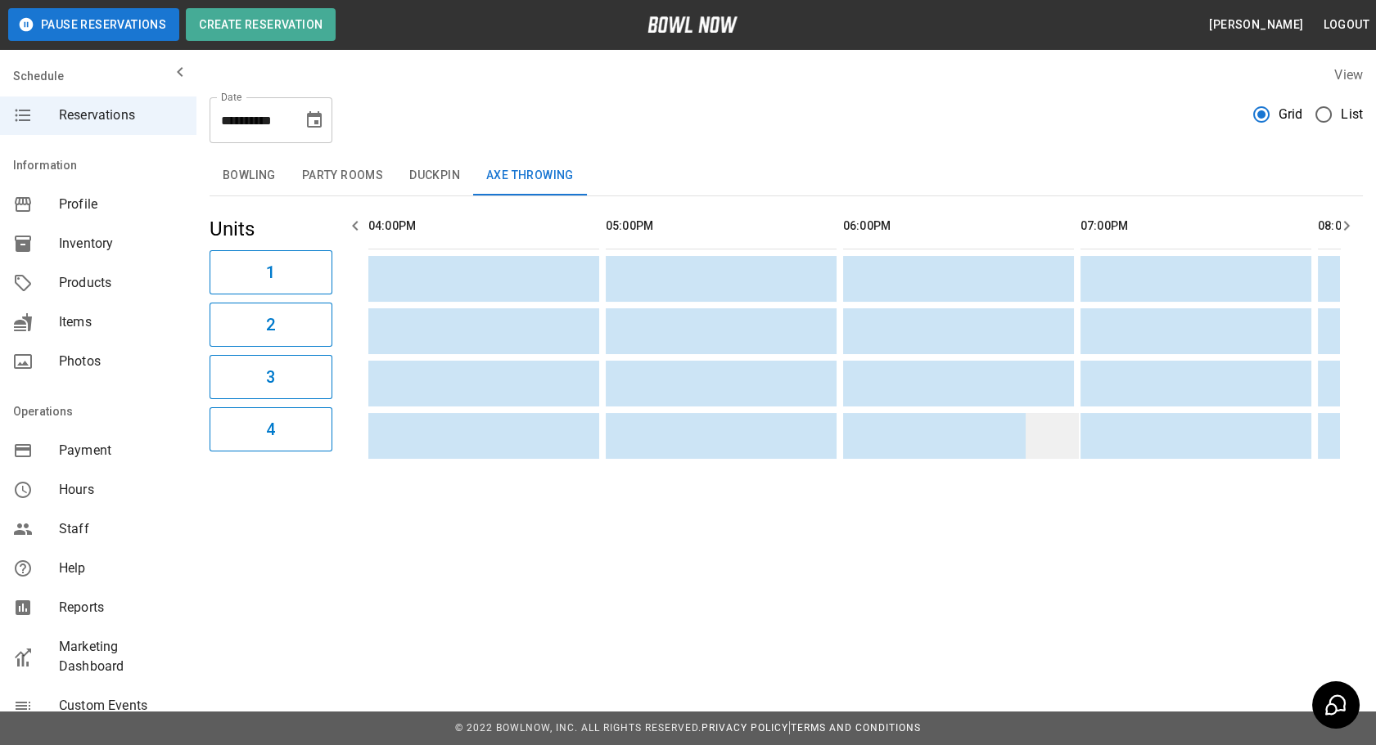
drag, startPoint x: 781, startPoint y: 384, endPoint x: 1017, endPoint y: 429, distance: 240.7
drag, startPoint x: 1017, startPoint y: 429, endPoint x: 1171, endPoint y: 411, distance: 154.9
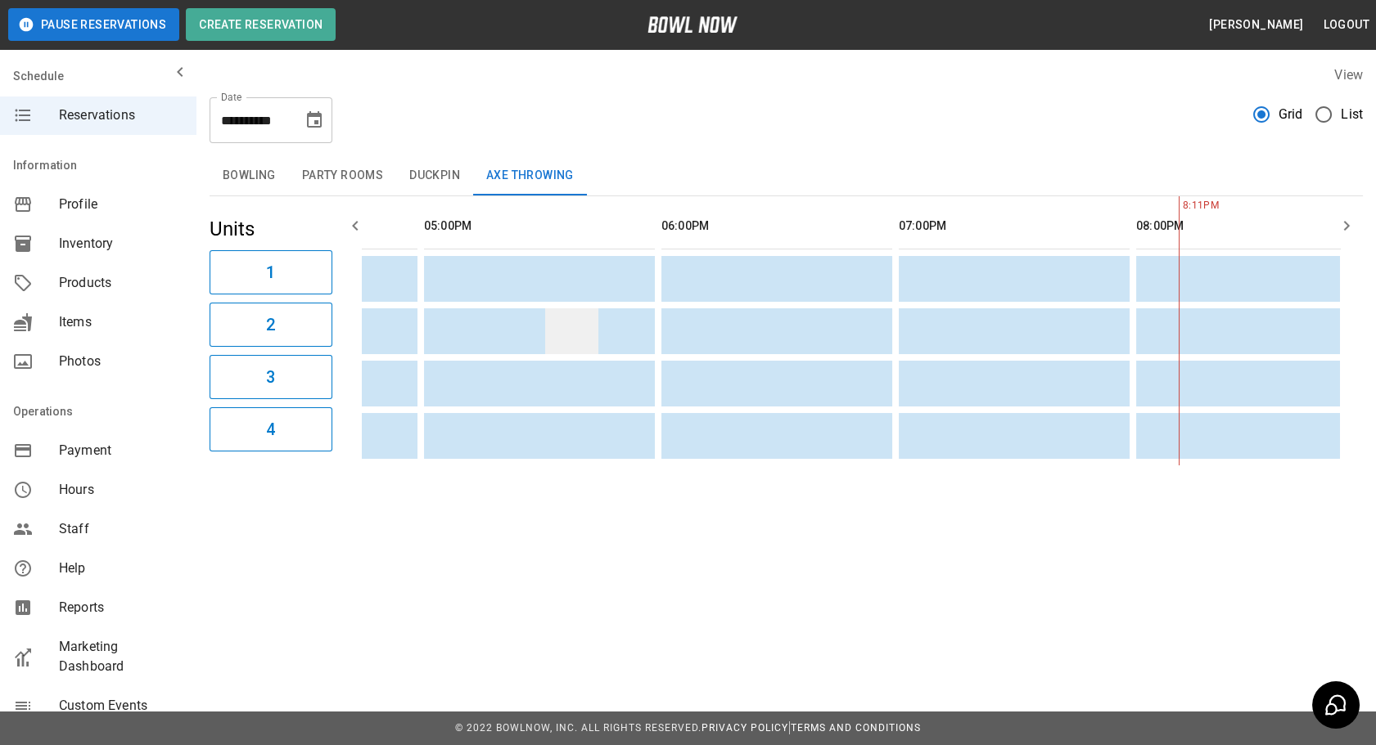
drag, startPoint x: 1178, startPoint y: 405, endPoint x: 775, endPoint y: 351, distance: 407.0
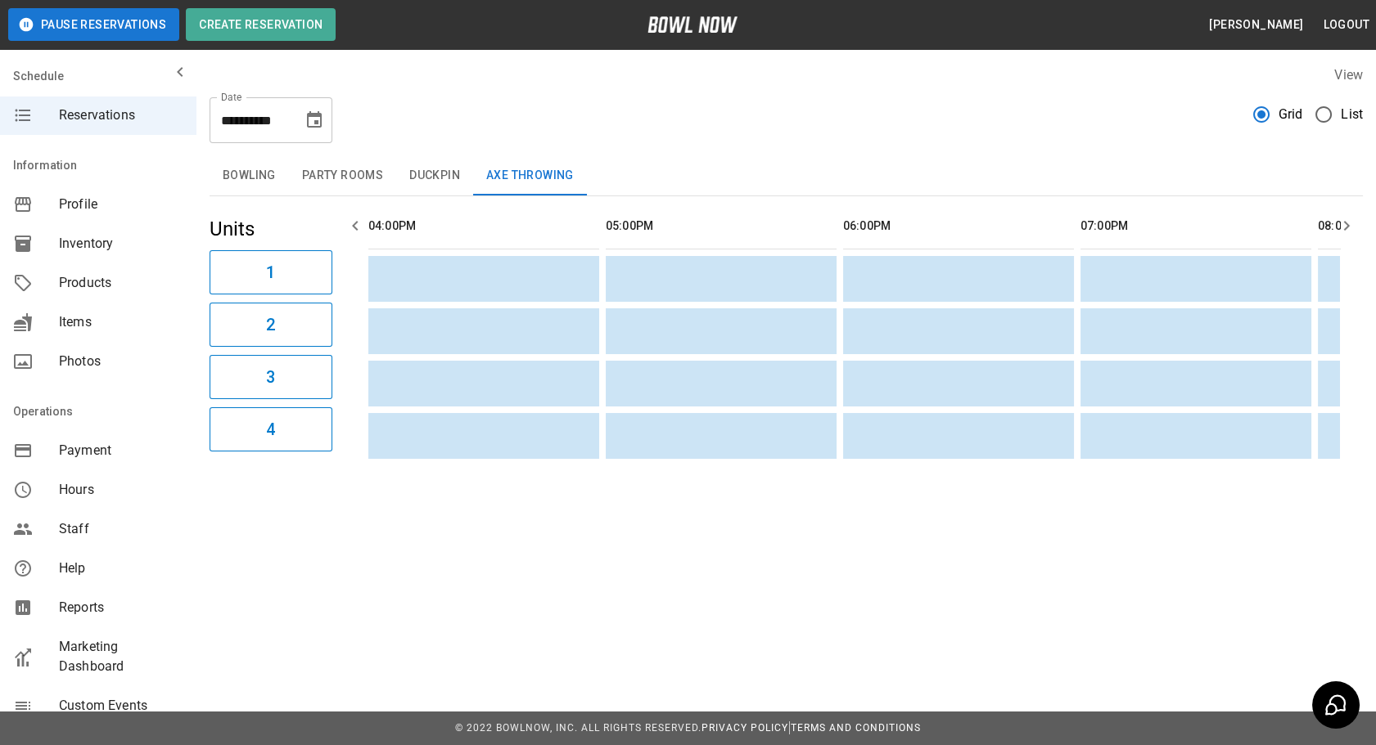
click at [255, 176] on button "Bowling" at bounding box center [248, 175] width 79 height 39
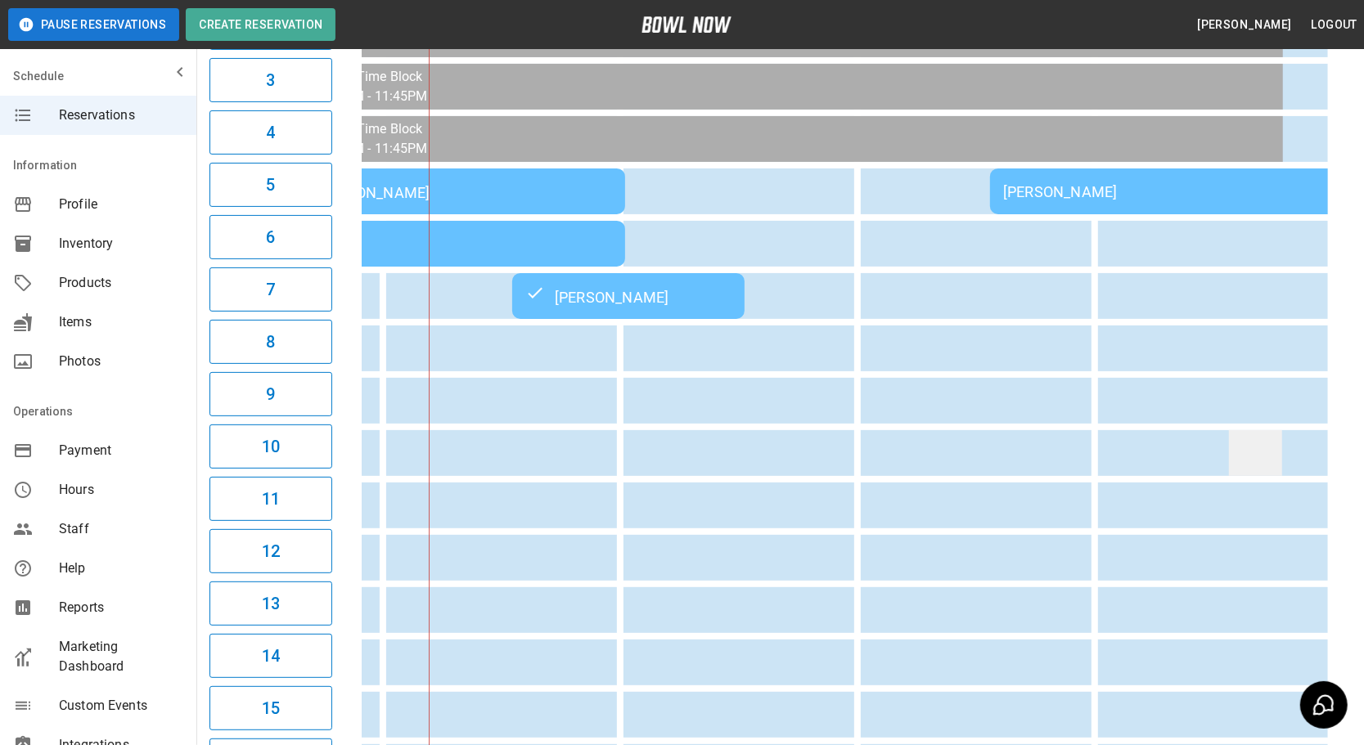
drag, startPoint x: 981, startPoint y: 462, endPoint x: 1242, endPoint y: 463, distance: 261.0
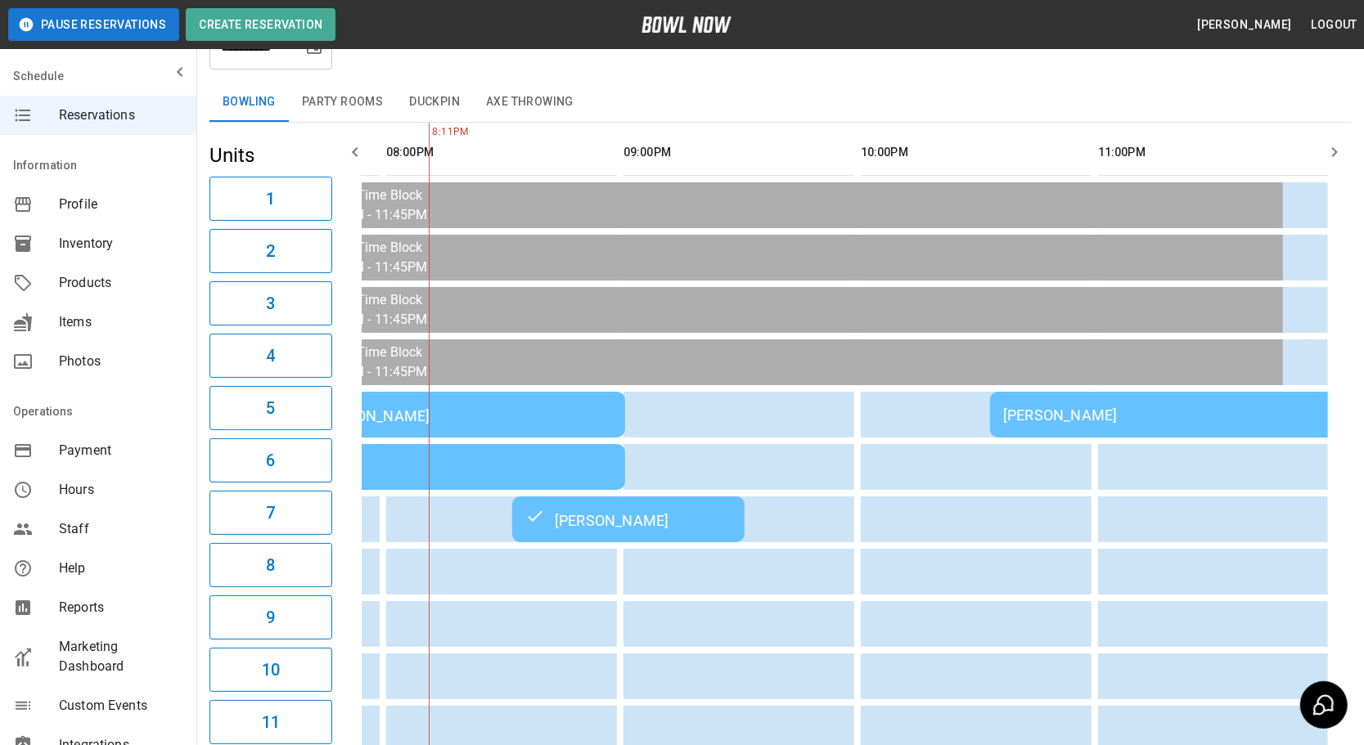
click at [1164, 409] on div "[PERSON_NAME]" at bounding box center [1166, 415] width 326 height 17
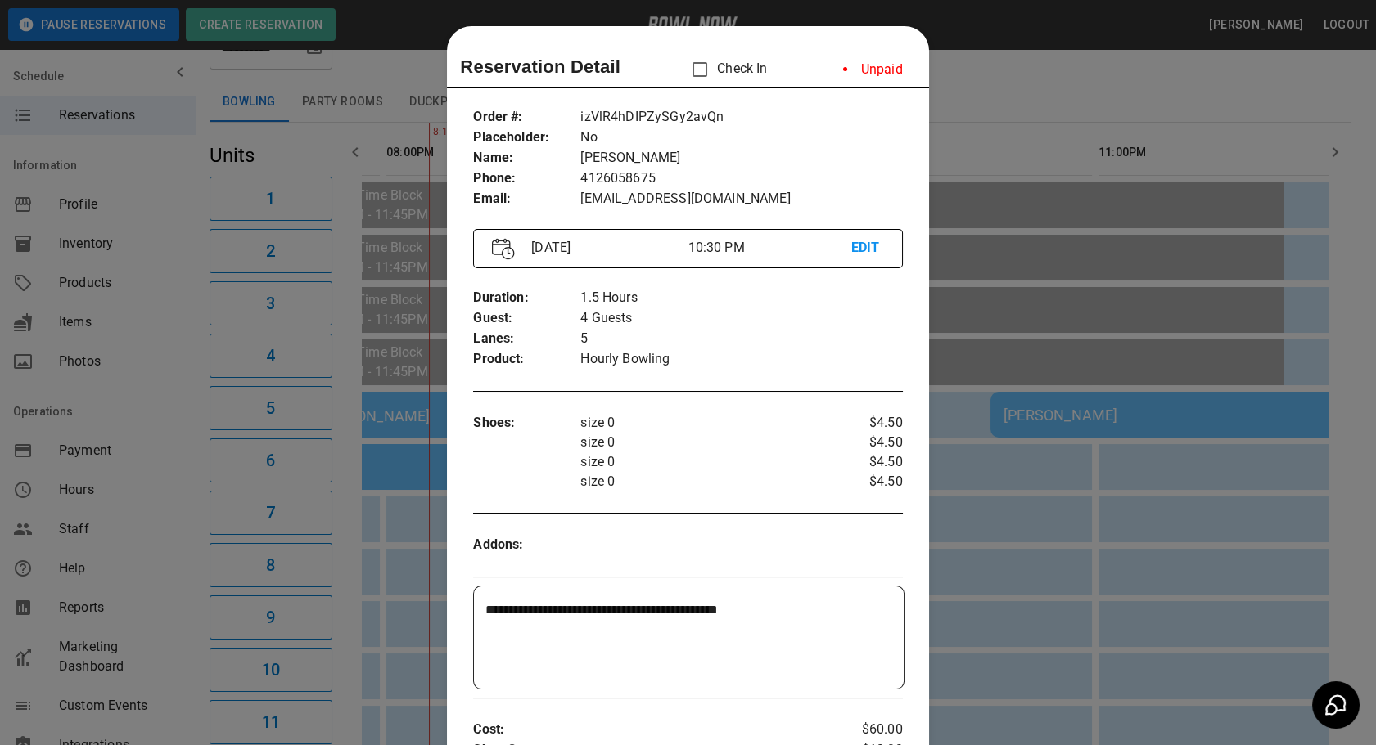
click at [1088, 490] on div at bounding box center [688, 372] width 1376 height 745
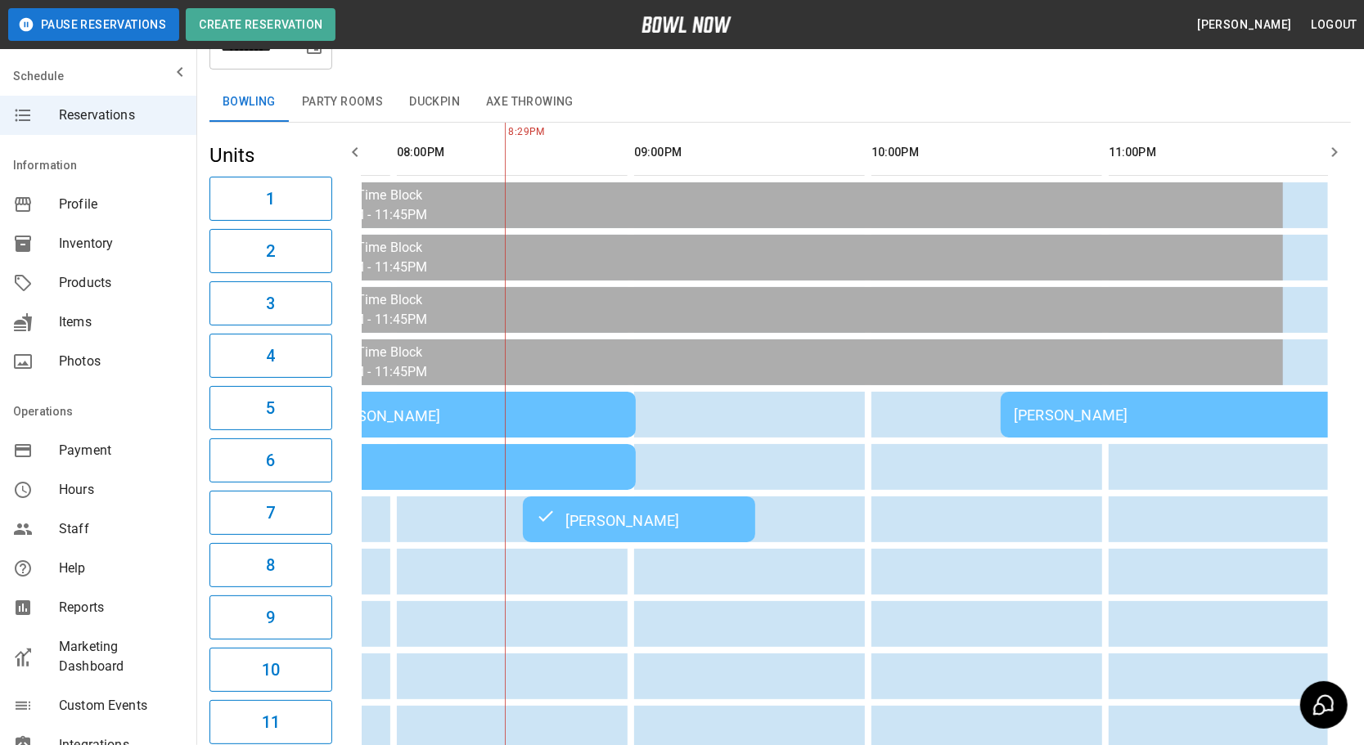
click at [1169, 416] on div "[PERSON_NAME]" at bounding box center [1177, 415] width 326 height 17
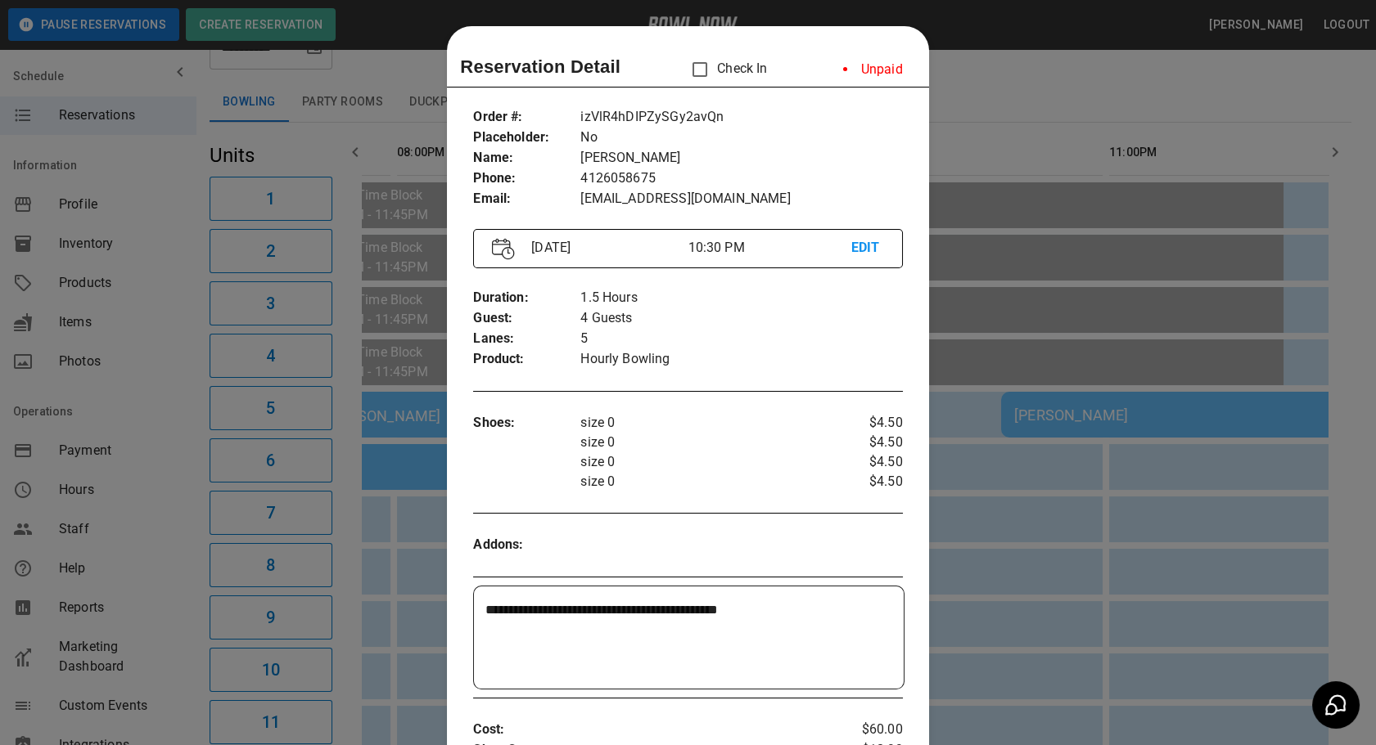
click at [984, 120] on div at bounding box center [688, 372] width 1376 height 745
